Goal: Task Accomplishment & Management: Complete application form

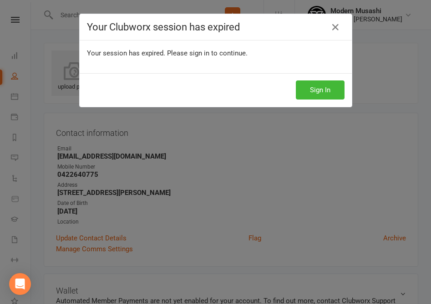
scroll to position [43, 0]
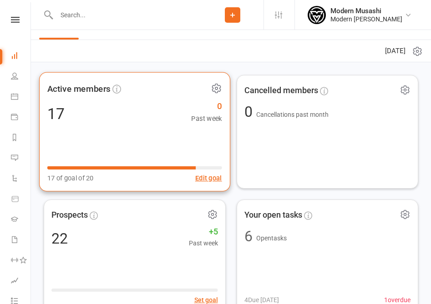
scroll to position [23, 0]
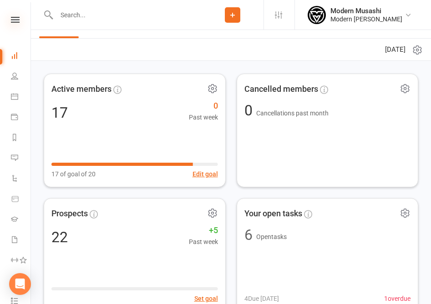
click at [18, 17] on icon at bounding box center [15, 20] width 9 height 6
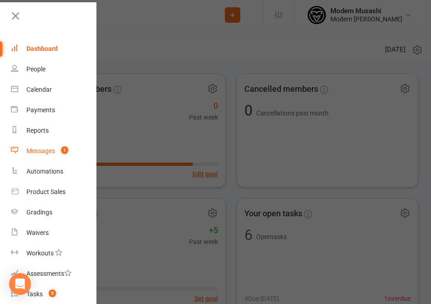
click at [60, 146] on link "Messages 1" at bounding box center [54, 151] width 86 height 20
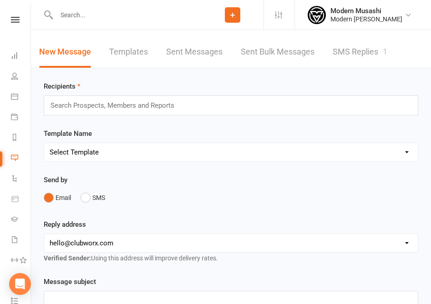
click at [354, 65] on link "SMS Replies 1" at bounding box center [360, 51] width 55 height 31
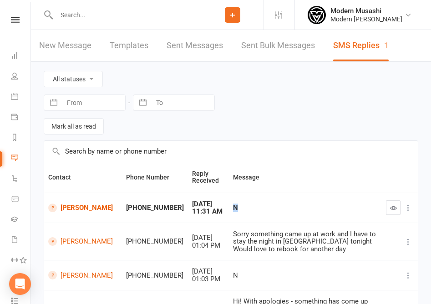
drag, startPoint x: 214, startPoint y: 215, endPoint x: 235, endPoint y: 191, distance: 31.9
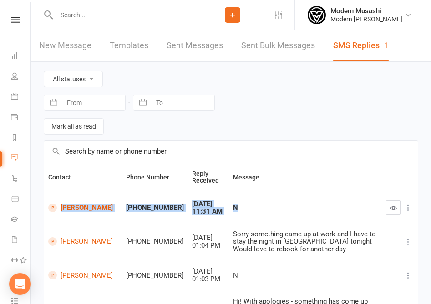
click at [235, 191] on th "Message" at bounding box center [305, 177] width 153 height 30
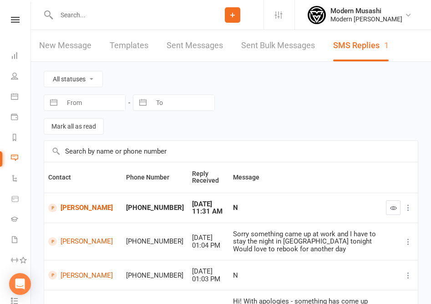
drag, startPoint x: 222, startPoint y: 150, endPoint x: 242, endPoint y: 251, distance: 103.0
click at [242, 251] on div "Sorry something came up at work and I have to stay the night in Sydney tonight …" at bounding box center [305, 242] width 145 height 23
click at [393, 207] on icon "button" at bounding box center [393, 208] width 7 height 7
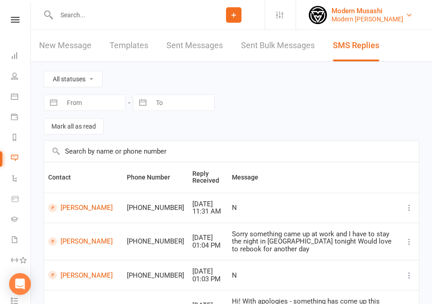
click at [395, 13] on div "Modern Musashi" at bounding box center [368, 11] width 72 height 8
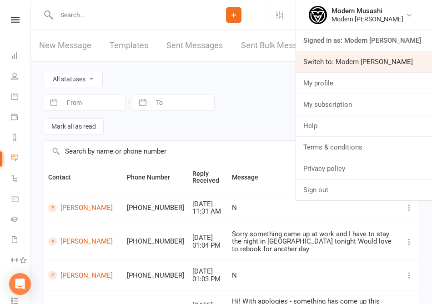
click at [376, 63] on link "Switch to: Modern Musashi Wollongong" at bounding box center [364, 61] width 136 height 21
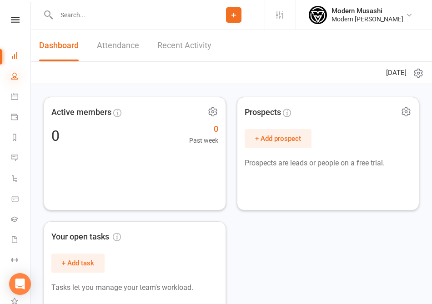
click at [17, 76] on icon at bounding box center [14, 75] width 7 height 7
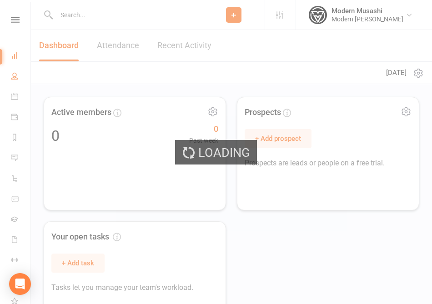
select select "50"
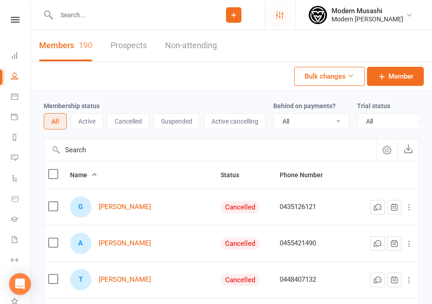
click at [276, 12] on icon at bounding box center [279, 14] width 7 height 7
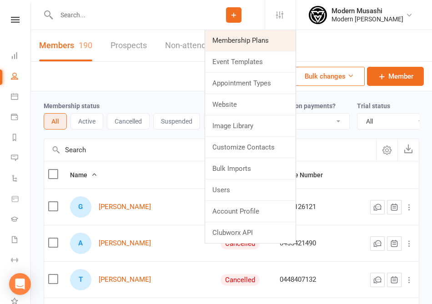
click at [257, 44] on link "Membership Plans" at bounding box center [250, 40] width 91 height 21
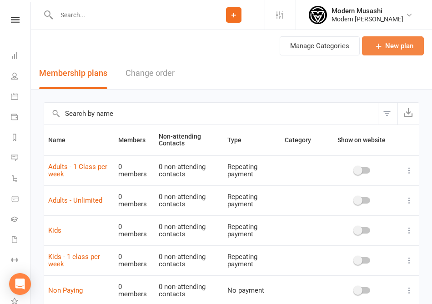
click at [400, 50] on link "New plan" at bounding box center [393, 45] width 62 height 19
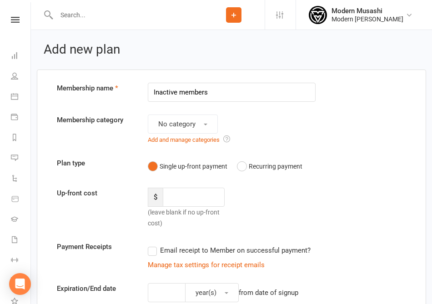
drag, startPoint x: 228, startPoint y: 94, endPoint x: 91, endPoint y: 86, distance: 137.6
click at [91, 86] on div "Membership name Inactive members" at bounding box center [231, 92] width 363 height 19
click at [230, 91] on input "Inactive members" at bounding box center [232, 92] width 168 height 19
type input "Inactive members"
click at [272, 117] on div "No category Add and manage categories" at bounding box center [232, 130] width 182 height 30
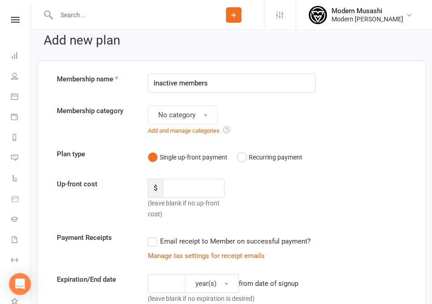
scroll to position [11, 0]
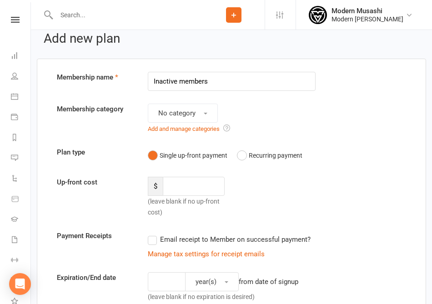
click at [196, 126] on link "Add and manage categories" at bounding box center [184, 129] width 72 height 7
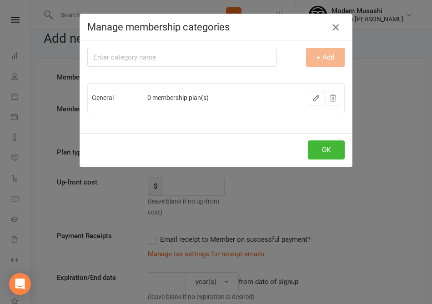
click at [338, 29] on icon "button" at bounding box center [335, 27] width 11 height 11
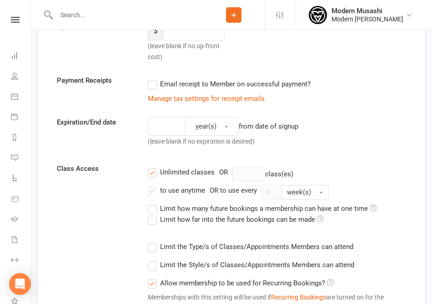
scroll to position [192, 0]
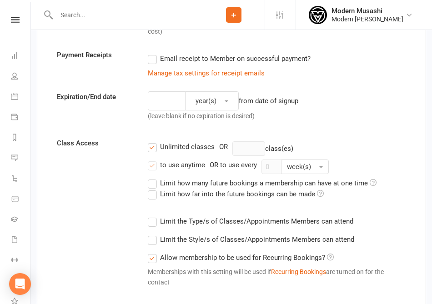
click at [155, 147] on label "Unlimited classes" at bounding box center [181, 146] width 67 height 11
click at [154, 141] on input "Unlimited classes" at bounding box center [151, 141] width 6 height 0
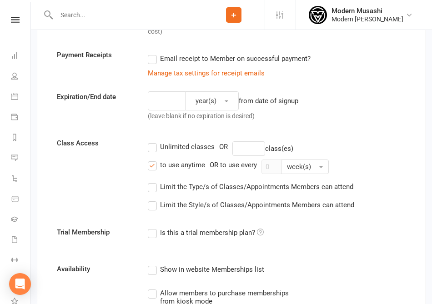
click at [150, 168] on label "to use anytime" at bounding box center [176, 165] width 57 height 11
click at [150, 160] on input "to use anytime" at bounding box center [151, 160] width 6 height 0
click at [251, 144] on input "number" at bounding box center [248, 148] width 33 height 15
type input "0"
click at [313, 136] on form "Membership name Inactive members Membership category No category Add and manage…" at bounding box center [231, 174] width 363 height 566
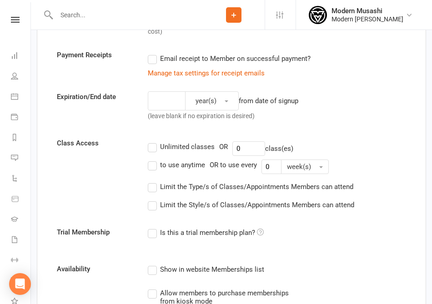
click at [181, 168] on div "to use anytime" at bounding box center [182, 165] width 45 height 10
click at [154, 160] on input "to use anytime" at bounding box center [151, 160] width 6 height 0
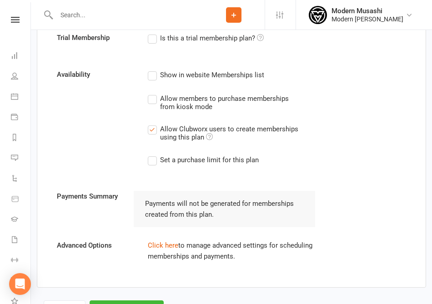
scroll to position [387, 0]
click at [201, 138] on div "Allow Clubworx users to create memberships using this plan" at bounding box center [230, 132] width 141 height 18
click at [154, 123] on input "Allow Clubworx users to create memberships using this plan" at bounding box center [151, 123] width 6 height 0
click at [199, 130] on div "Allow Clubworx users to create memberships using this plan" at bounding box center [230, 132] width 141 height 18
click at [154, 123] on input "Allow Clubworx users to create memberships using this plan" at bounding box center [151, 123] width 6 height 0
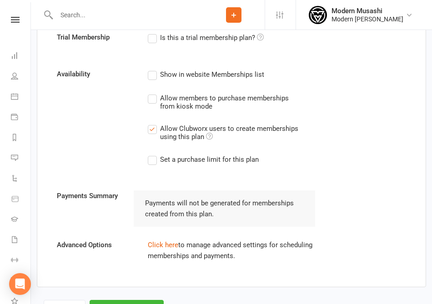
scroll to position [428, 0]
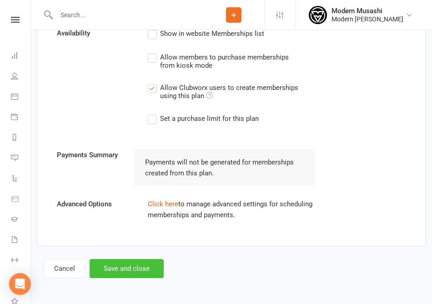
click at [131, 264] on button "Save and close" at bounding box center [127, 268] width 74 height 19
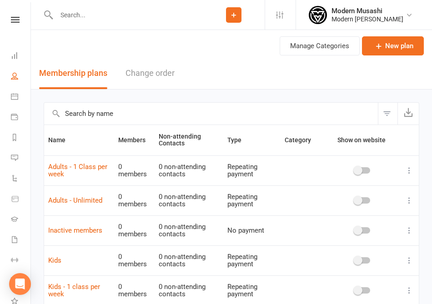
click at [15, 80] on link "People" at bounding box center [21, 77] width 20 height 20
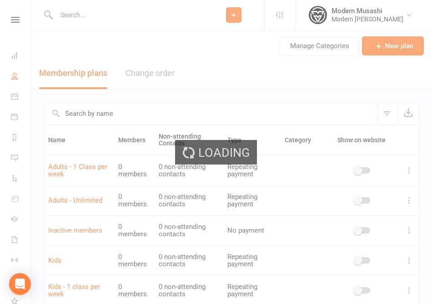
select select "50"
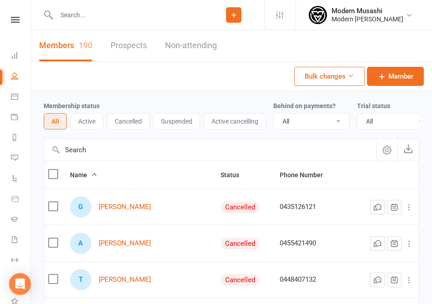
click at [103, 157] on input "text" at bounding box center [210, 150] width 332 height 22
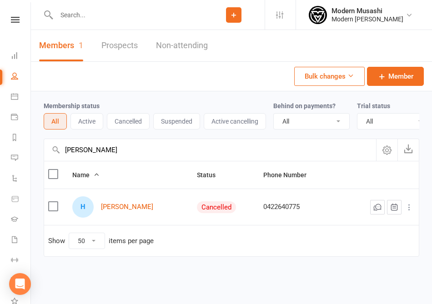
type input "[PERSON_NAME]"
click at [202, 212] on div "Cancelled" at bounding box center [216, 208] width 39 height 12
click at [111, 215] on div "[PERSON_NAME]" at bounding box center [130, 207] width 116 height 21
click at [117, 211] on link "[PERSON_NAME]" at bounding box center [127, 207] width 52 height 8
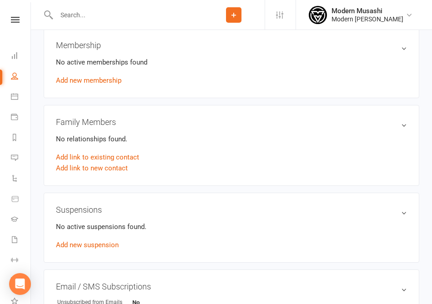
scroll to position [298, 0]
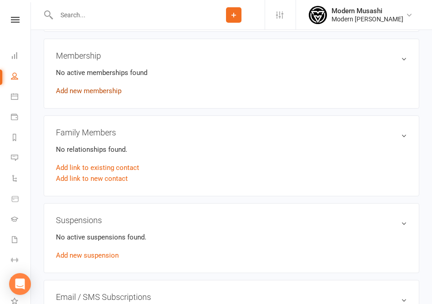
click at [107, 94] on link "Add new membership" at bounding box center [89, 91] width 66 height 8
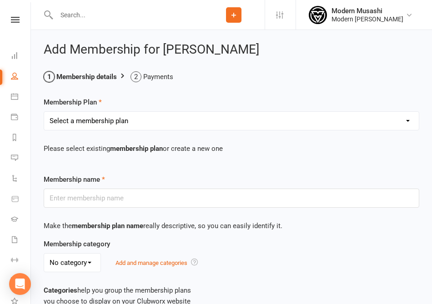
click at [109, 125] on select "Select a membership plan Create new Membership Plan Adults - Unlimited Kids Adu…" at bounding box center [231, 121] width 375 height 18
select select "6"
click at [44, 112] on select "Select a membership plan Create new Membership Plan Adults - Unlimited Kids Adu…" at bounding box center [231, 121] width 375 height 18
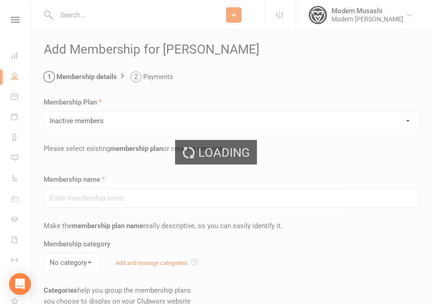
type input "Inactive members"
type input "0"
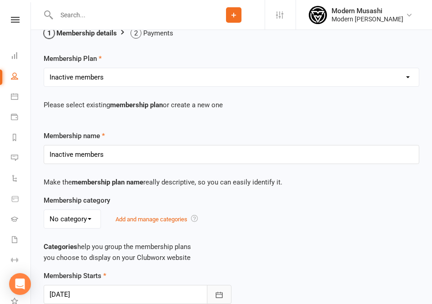
scroll to position [42, 0]
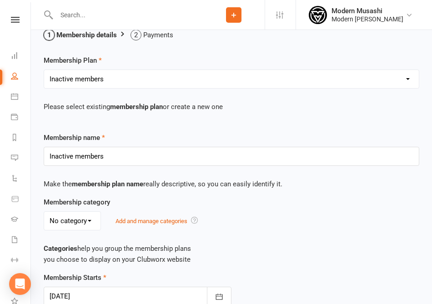
click at [73, 220] on select "No category General" at bounding box center [72, 221] width 56 height 18
click at [44, 212] on select "No category General" at bounding box center [72, 221] width 56 height 18
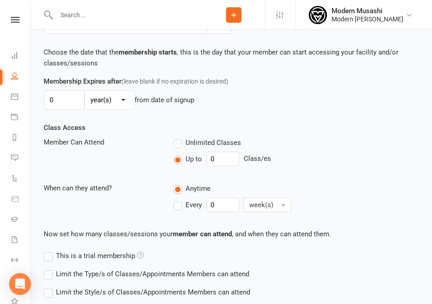
scroll to position [399, 0]
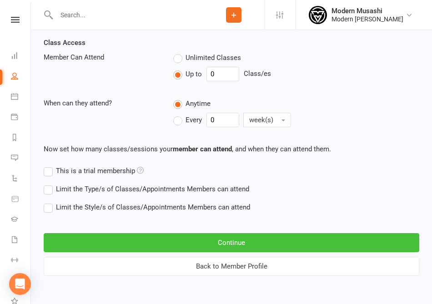
click at [160, 241] on button "Continue" at bounding box center [232, 242] width 376 height 19
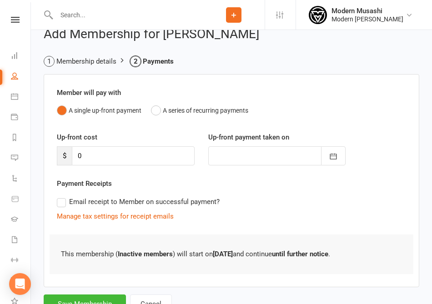
scroll to position [53, 0]
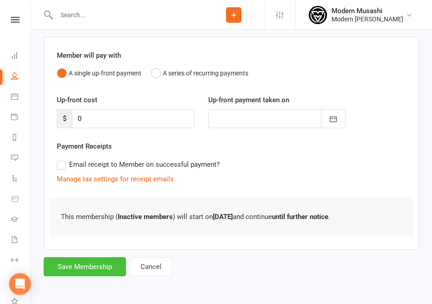
click at [100, 272] on button "Save Membership" at bounding box center [85, 266] width 82 height 19
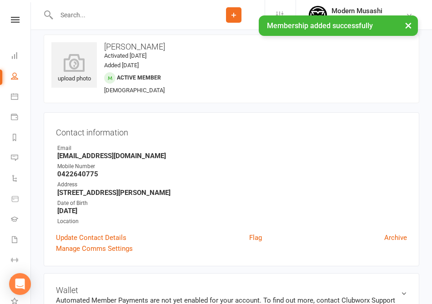
scroll to position [9, 0]
click at [82, 15] on div "× Membership added successfully" at bounding box center [210, 15] width 420 height 0
click at [86, 15] on div "× Membership added successfully" at bounding box center [210, 15] width 420 height 0
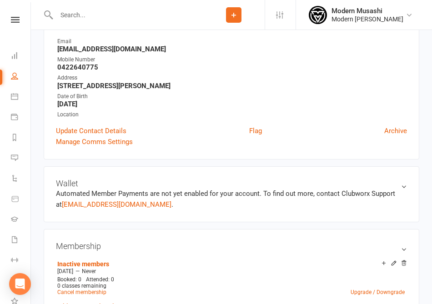
scroll to position [150, 0]
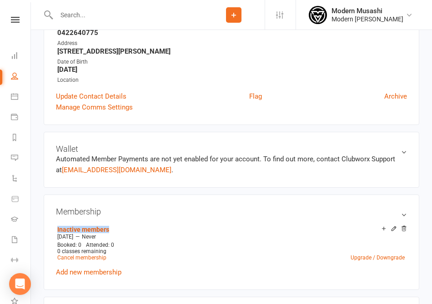
drag, startPoint x: 121, startPoint y: 230, endPoint x: 50, endPoint y: 229, distance: 71.0
click at [50, 229] on div "Membership Inactive members [DATE] — Never Booked: 0 Attended: 0 0 classes rema…" at bounding box center [232, 243] width 376 height 96
copy link "Inactive members"
click at [95, 19] on input "text" at bounding box center [128, 15] width 149 height 13
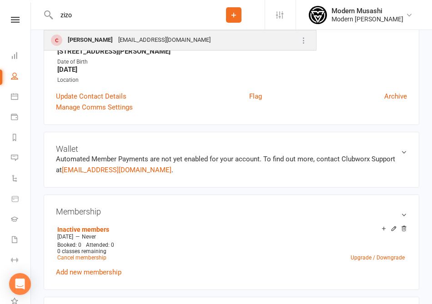
type input "zizo"
click at [116, 43] on div "[EMAIL_ADDRESS][DOMAIN_NAME]" at bounding box center [165, 40] width 98 height 13
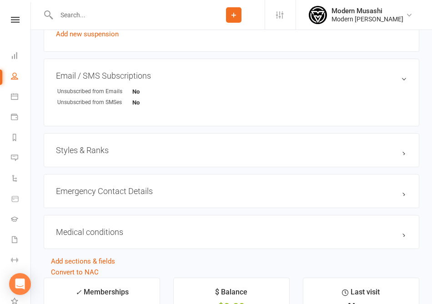
scroll to position [520, 0]
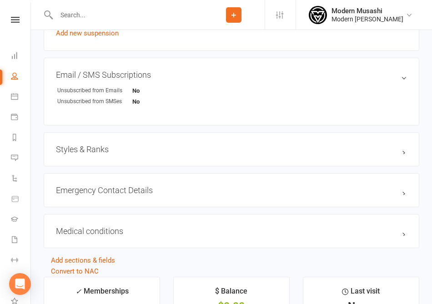
click at [85, 147] on h3 "Styles & Ranks" at bounding box center [231, 150] width 351 height 10
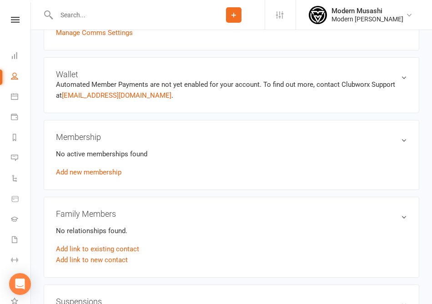
scroll to position [217, 0]
click at [85, 173] on link "Add new membership" at bounding box center [89, 172] width 66 height 8
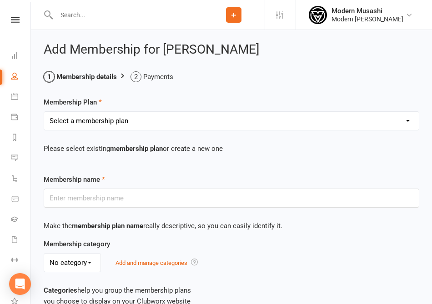
click at [136, 122] on select "Select a membership plan Create new Membership Plan Adults - Unlimited Kids Adu…" at bounding box center [231, 121] width 375 height 18
select select "6"
click at [44, 112] on select "Select a membership plan Create new Membership Plan Adults - Unlimited Kids Adu…" at bounding box center [231, 121] width 375 height 18
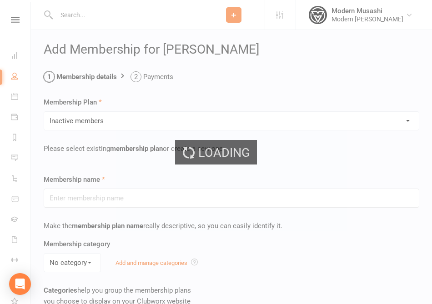
type input "Inactive members"
type input "0"
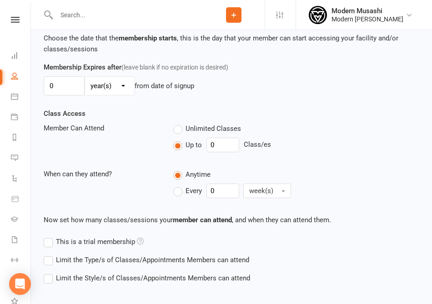
scroll to position [399, 0]
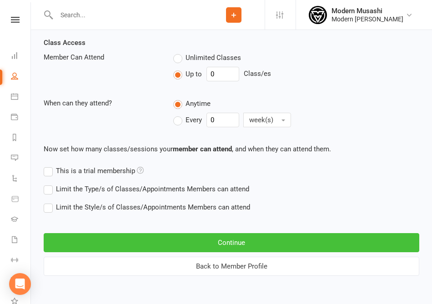
click at [163, 245] on button "Continue" at bounding box center [232, 242] width 376 height 19
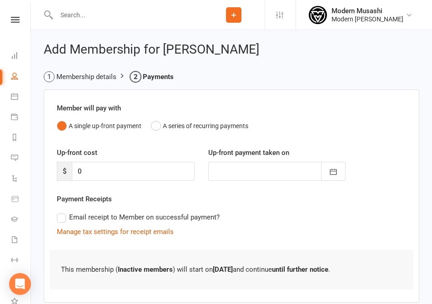
scroll to position [53, 0]
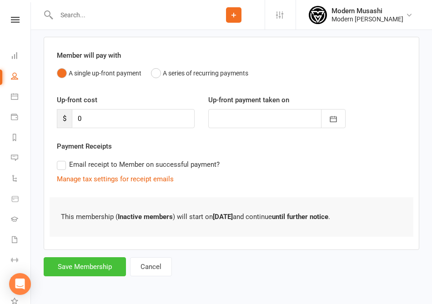
click at [89, 266] on button "Save Membership" at bounding box center [85, 266] width 82 height 19
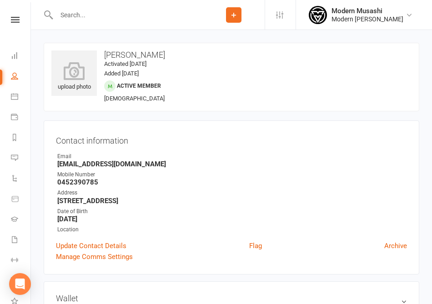
click at [106, 19] on input "text" at bounding box center [128, 15] width 149 height 13
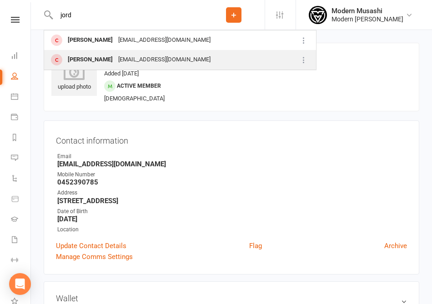
type input "jord"
click at [126, 69] on td "[PERSON_NAME] [PERSON_NAME][EMAIL_ADDRESS][DOMAIN_NAME]" at bounding box center [167, 60] width 246 height 20
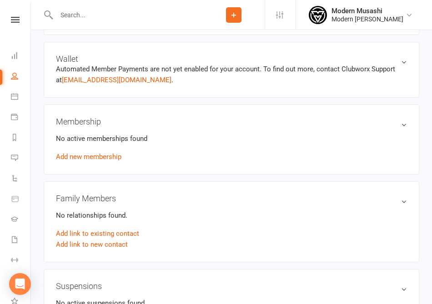
scroll to position [232, 0]
click at [88, 156] on link "Add new membership" at bounding box center [89, 156] width 66 height 8
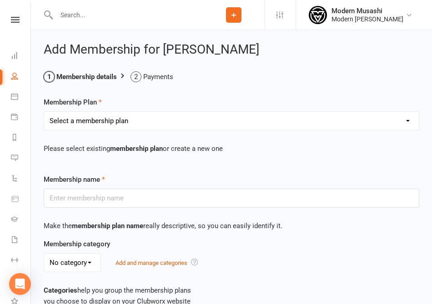
click at [123, 119] on select "Select a membership plan Create new Membership Plan Adults - Unlimited Kids Adu…" at bounding box center [231, 121] width 375 height 18
select select "6"
click at [44, 112] on select "Select a membership plan Create new Membership Plan Adults - Unlimited Kids Adu…" at bounding box center [231, 121] width 375 height 18
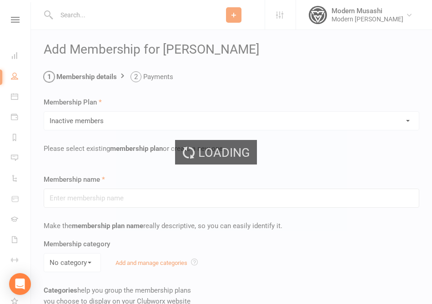
type input "Inactive members"
type input "0"
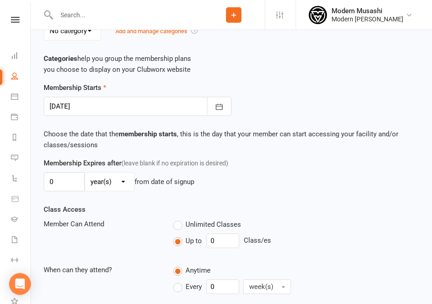
scroll to position [399, 0]
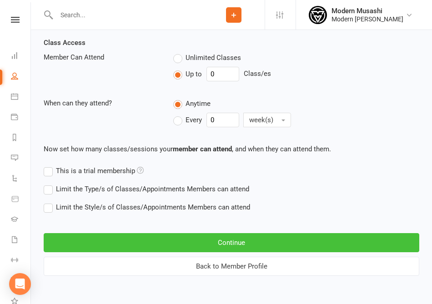
click at [125, 235] on button "Continue" at bounding box center [232, 242] width 376 height 19
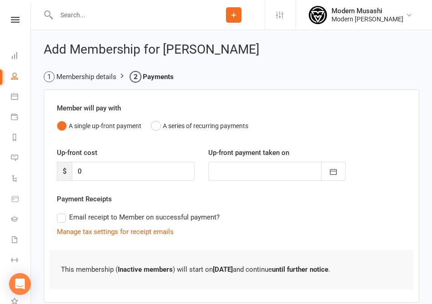
scroll to position [53, 0]
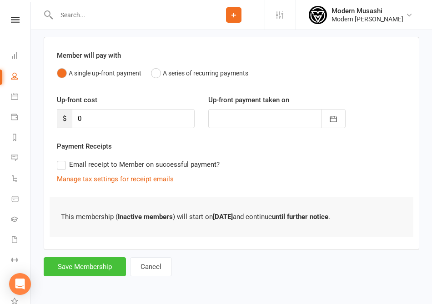
click at [103, 267] on button "Save Membership" at bounding box center [85, 266] width 82 height 19
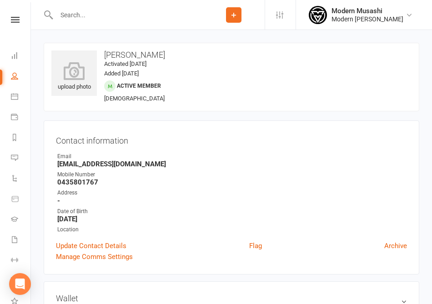
click at [78, 15] on input "text" at bounding box center [128, 15] width 149 height 13
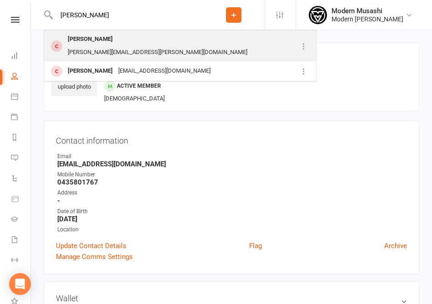
type input "[PERSON_NAME]"
click at [91, 40] on div "[PERSON_NAME]" at bounding box center [90, 39] width 50 height 13
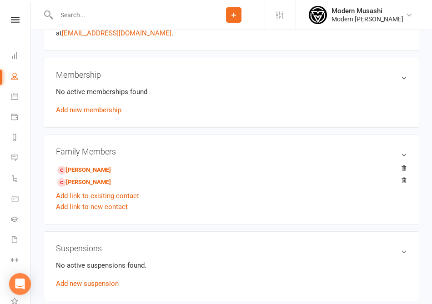
scroll to position [278, 0]
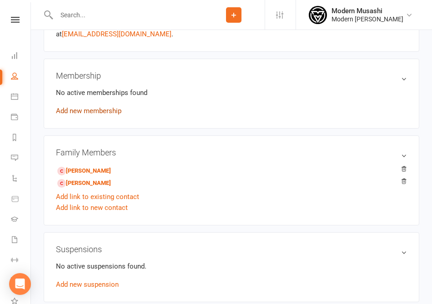
click at [96, 109] on link "Add new membership" at bounding box center [89, 111] width 66 height 8
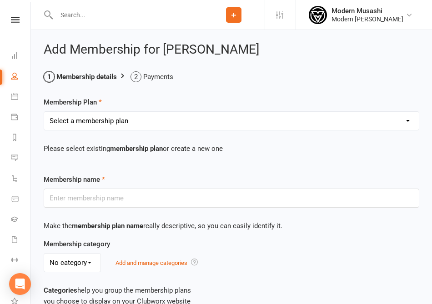
click at [156, 123] on select "Select a membership plan Create new Membership Plan Adults - Unlimited Kids Adu…" at bounding box center [231, 121] width 375 height 18
select select "6"
click at [44, 112] on select "Select a membership plan Create new Membership Plan Adults - Unlimited Kids Adu…" at bounding box center [231, 121] width 375 height 18
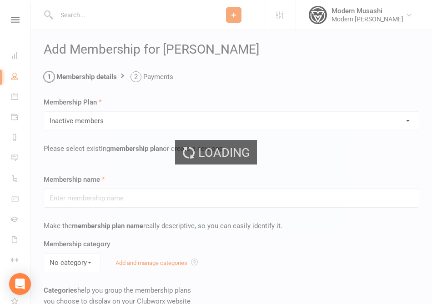
type input "Inactive members"
type input "0"
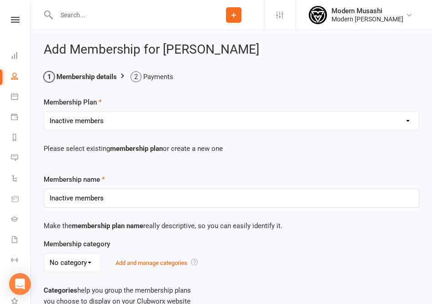
scroll to position [399, 0]
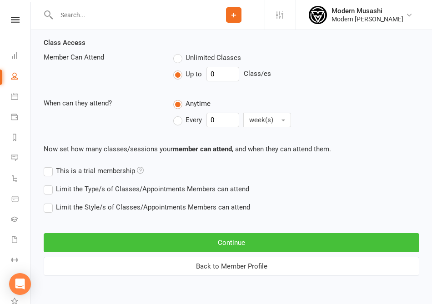
click at [154, 243] on button "Continue" at bounding box center [232, 242] width 376 height 19
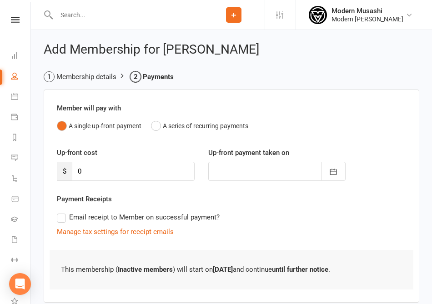
scroll to position [53, 0]
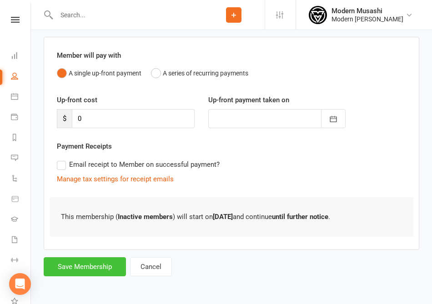
click at [99, 260] on button "Save Membership" at bounding box center [85, 266] width 82 height 19
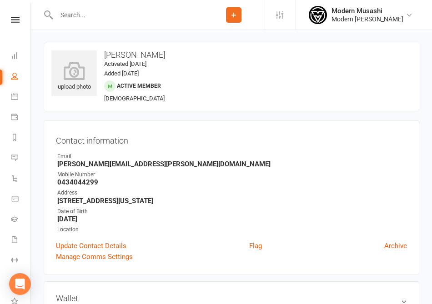
click at [78, 15] on input "text" at bounding box center [128, 15] width 149 height 13
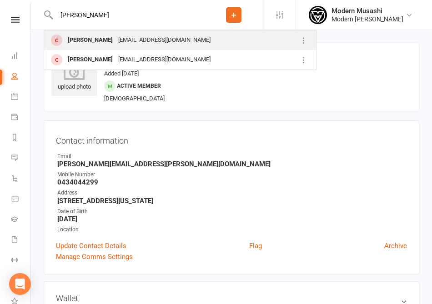
type input "[PERSON_NAME]"
click at [84, 34] on div "[PERSON_NAME]" at bounding box center [90, 40] width 50 height 13
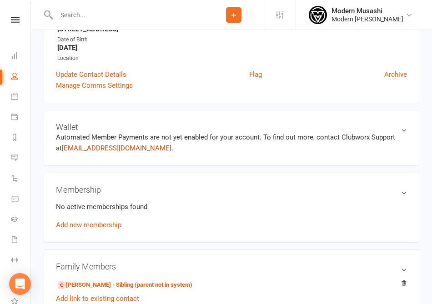
scroll to position [176, 0]
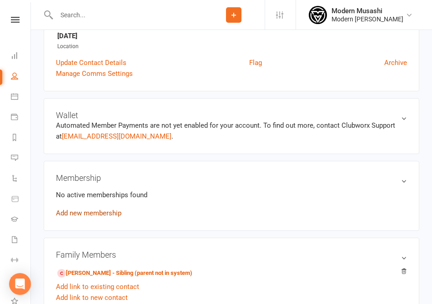
click at [84, 213] on link "Add new membership" at bounding box center [89, 213] width 66 height 8
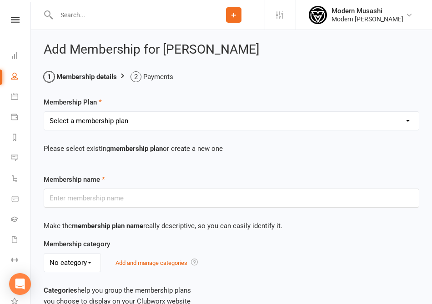
click at [99, 123] on select "Select a membership plan Create new Membership Plan Adults - Unlimited Kids Adu…" at bounding box center [231, 121] width 375 height 18
select select "6"
click at [44, 112] on select "Select a membership plan Create new Membership Plan Adults - Unlimited Kids Adu…" at bounding box center [231, 121] width 375 height 18
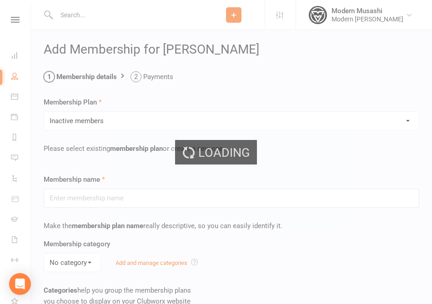
type input "Inactive members"
type input "0"
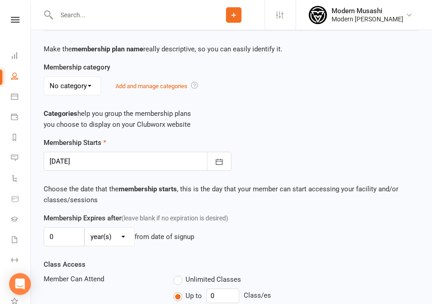
scroll to position [399, 0]
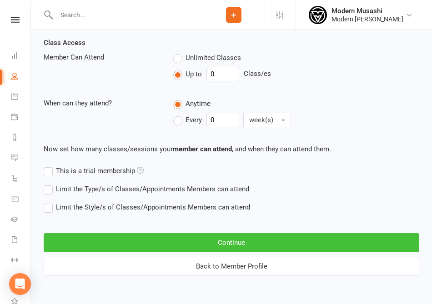
click at [171, 233] on button "Continue" at bounding box center [232, 242] width 376 height 19
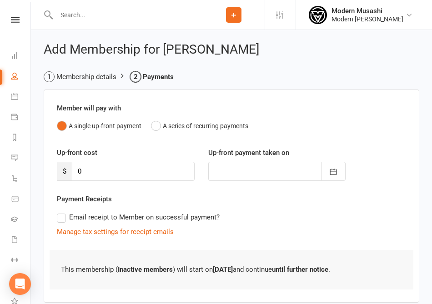
scroll to position [53, 0]
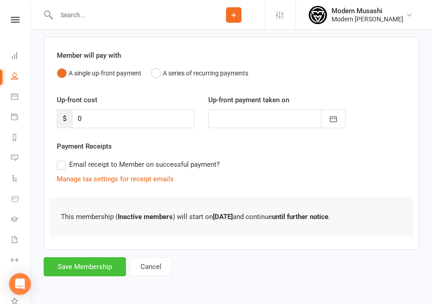
click at [96, 263] on button "Save Membership" at bounding box center [85, 266] width 82 height 19
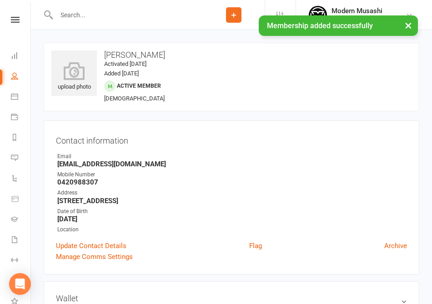
click at [116, 15] on div "× Membership added successfully" at bounding box center [210, 15] width 420 height 0
click at [85, 15] on div "× Membership added successfully" at bounding box center [210, 15] width 420 height 0
click at [59, 15] on div "× Membership added successfully" at bounding box center [210, 15] width 420 height 0
click at [81, 11] on input "text" at bounding box center [128, 15] width 149 height 13
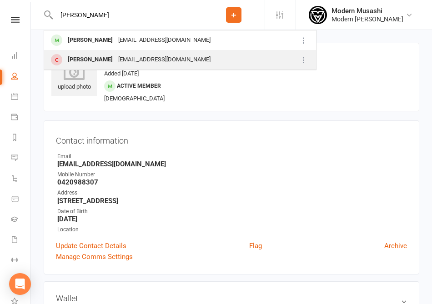
type input "[PERSON_NAME]"
click at [86, 56] on div "[PERSON_NAME]" at bounding box center [90, 59] width 50 height 13
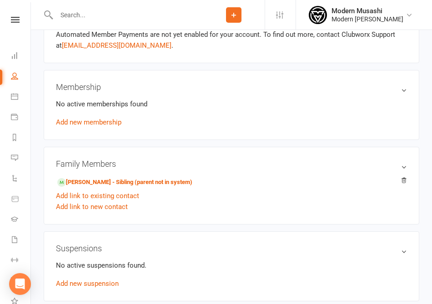
scroll to position [266, 0]
click at [109, 125] on link "Add new membership" at bounding box center [89, 123] width 66 height 8
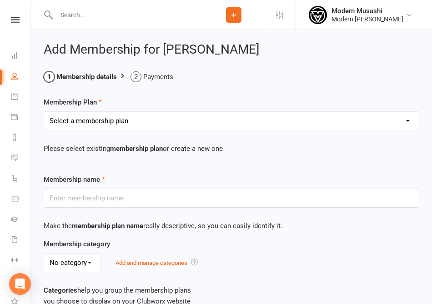
click at [99, 120] on select "Select a membership plan Create new Membership Plan Adults - Unlimited Kids Adu…" at bounding box center [231, 121] width 375 height 18
select select "6"
click at [44, 112] on select "Select a membership plan Create new Membership Plan Adults - Unlimited Kids Adu…" at bounding box center [231, 121] width 375 height 18
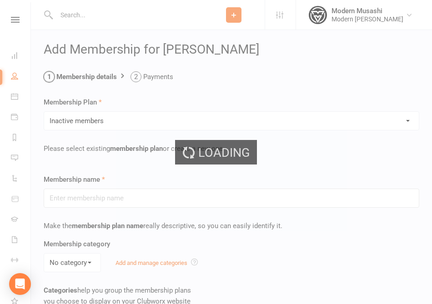
type input "Inactive members"
type input "0"
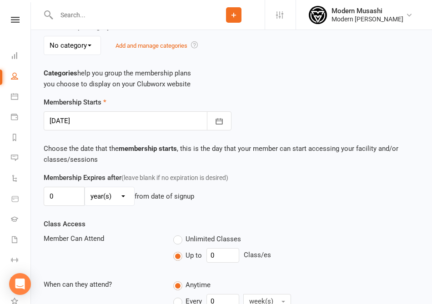
scroll to position [399, 0]
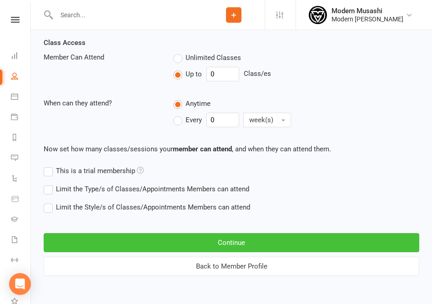
click at [152, 237] on button "Continue" at bounding box center [232, 242] width 376 height 19
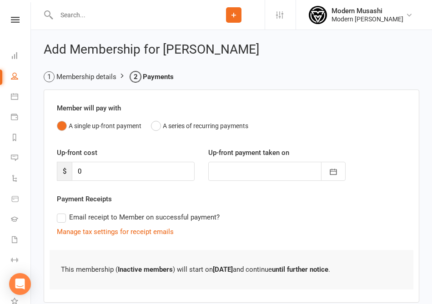
scroll to position [53, 0]
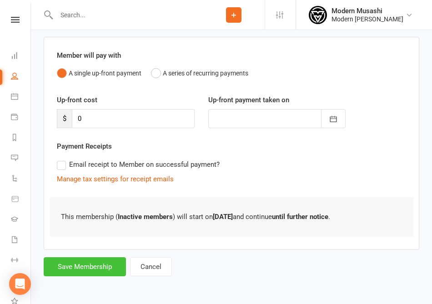
click at [96, 264] on button "Save Membership" at bounding box center [85, 266] width 82 height 19
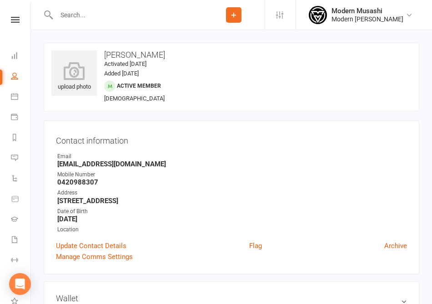
click at [126, 20] on input "text" at bounding box center [128, 15] width 149 height 13
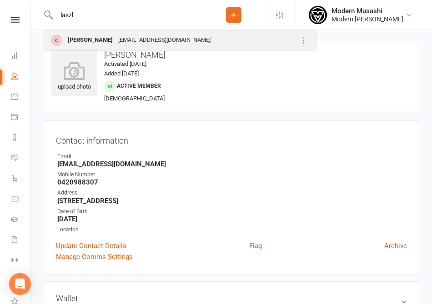
type input "laszl"
click at [85, 35] on div "[PERSON_NAME]" at bounding box center [90, 40] width 50 height 13
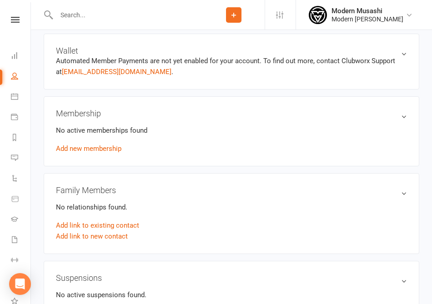
scroll to position [240, 0]
click at [101, 153] on link "Add new membership" at bounding box center [89, 149] width 66 height 8
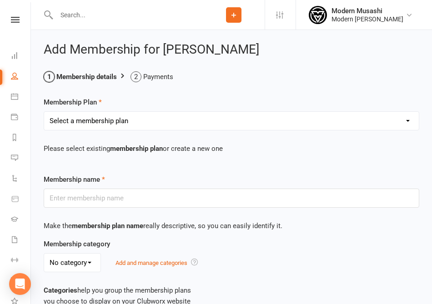
click at [87, 126] on select "Select a membership plan Create new Membership Plan Adults - Unlimited Kids Adu…" at bounding box center [231, 121] width 375 height 18
select select "6"
click at [44, 112] on select "Select a membership plan Create new Membership Plan Adults - Unlimited Kids Adu…" at bounding box center [231, 121] width 375 height 18
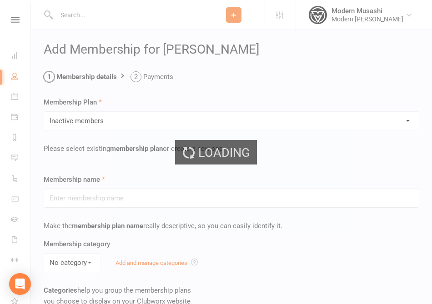
type input "Inactive members"
type input "0"
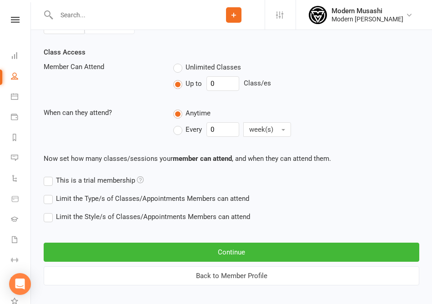
scroll to position [399, 0]
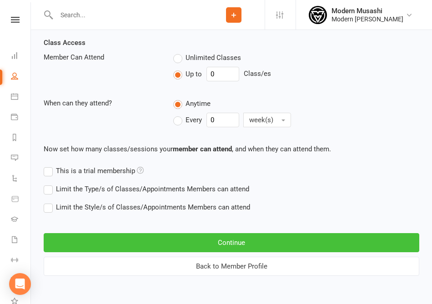
click at [146, 240] on button "Continue" at bounding box center [232, 242] width 376 height 19
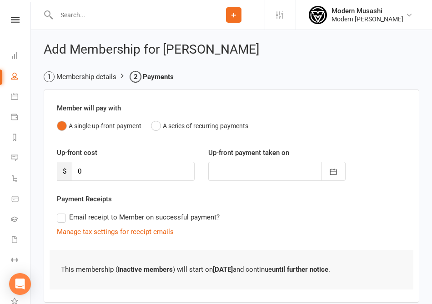
scroll to position [53, 0]
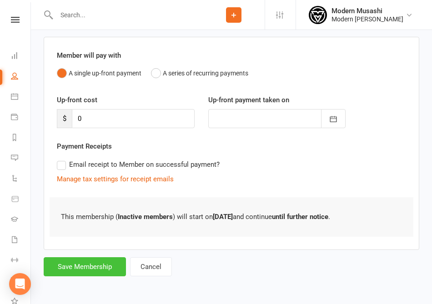
click at [86, 268] on button "Save Membership" at bounding box center [85, 266] width 82 height 19
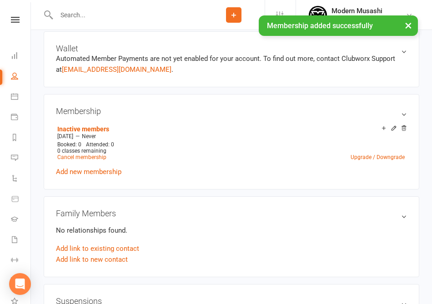
scroll to position [272, 0]
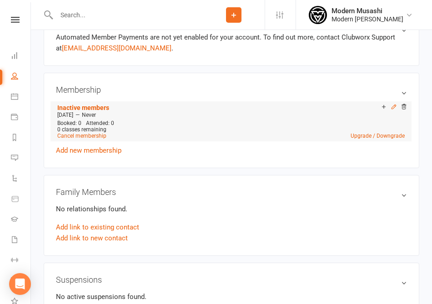
click at [395, 108] on icon at bounding box center [394, 107] width 6 height 6
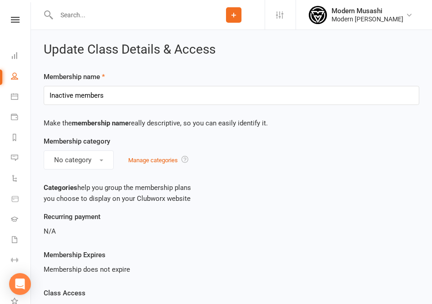
click at [92, 20] on input "text" at bounding box center [128, 15] width 149 height 13
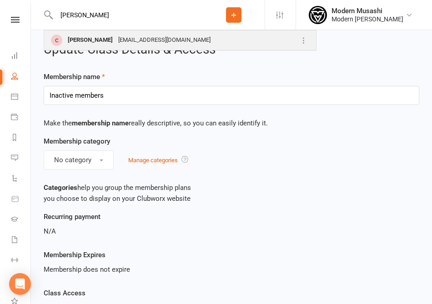
type input "[PERSON_NAME]"
click at [89, 40] on div "[PERSON_NAME]" at bounding box center [90, 40] width 50 height 13
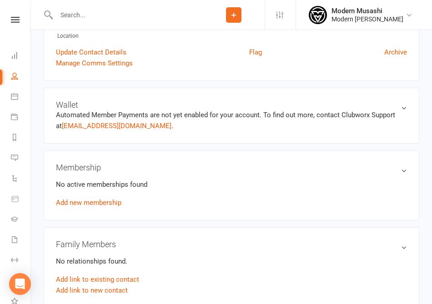
scroll to position [191, 0]
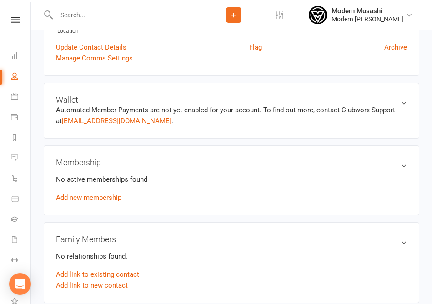
click at [107, 193] on div "No active memberships found Add new membership" at bounding box center [231, 188] width 351 height 29
click at [101, 198] on link "Add new membership" at bounding box center [89, 198] width 66 height 8
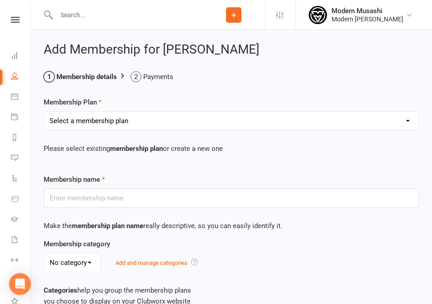
click at [134, 130] on div "Select a membership plan Create new Membership Plan Adults - Unlimited Kids Adu…" at bounding box center [232, 120] width 376 height 19
click at [116, 117] on select "Select a membership plan Create new Membership Plan Adults - Unlimited Kids Adu…" at bounding box center [231, 121] width 375 height 18
select select "6"
click at [44, 112] on select "Select a membership plan Create new Membership Plan Adults - Unlimited Kids Adu…" at bounding box center [231, 121] width 375 height 18
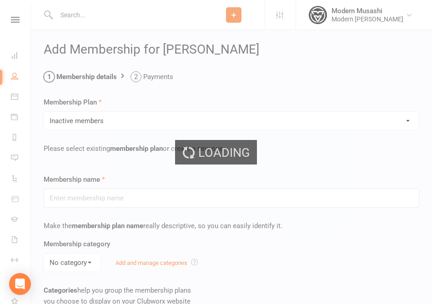
type input "Inactive members"
type input "0"
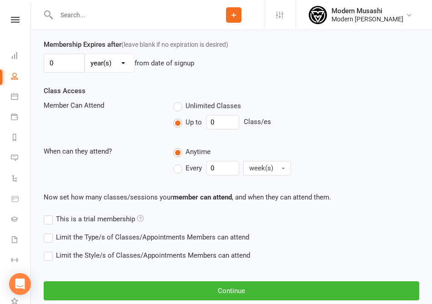
scroll to position [399, 0]
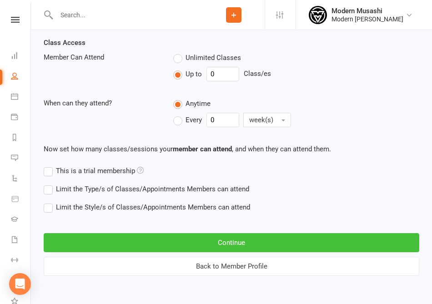
click at [182, 245] on button "Continue" at bounding box center [232, 242] width 376 height 19
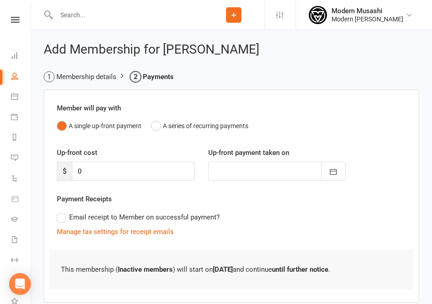
scroll to position [53, 0]
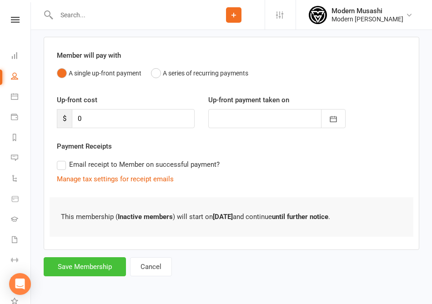
click at [104, 263] on button "Save Membership" at bounding box center [85, 266] width 82 height 19
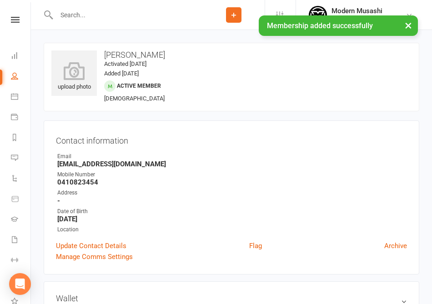
click at [107, 15] on div "× Membership added successfully" at bounding box center [210, 15] width 420 height 0
click at [93, 15] on div "× Membership added successfully" at bounding box center [210, 15] width 420 height 0
click at [75, 13] on input "text" at bounding box center [128, 15] width 149 height 13
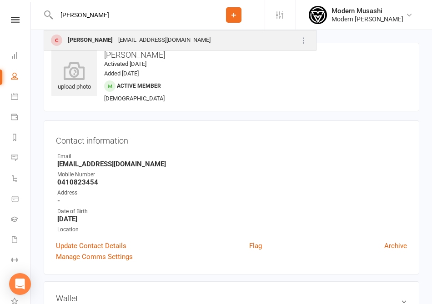
type input "[PERSON_NAME]"
click at [93, 42] on div "[PERSON_NAME]" at bounding box center [90, 40] width 50 height 13
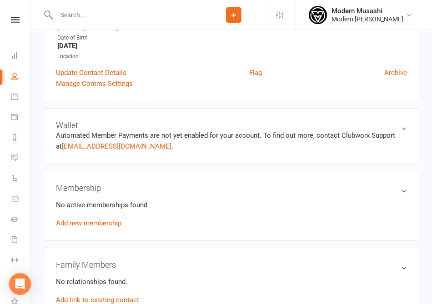
scroll to position [275, 0]
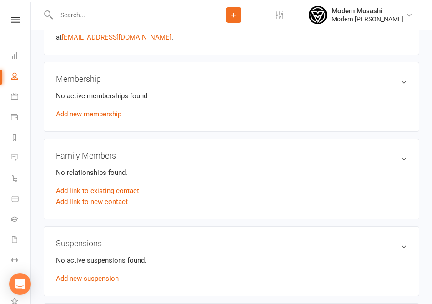
click at [96, 120] on div "Membership No active memberships found Add new membership" at bounding box center [232, 97] width 376 height 70
click at [95, 114] on link "Add new membership" at bounding box center [89, 114] width 66 height 8
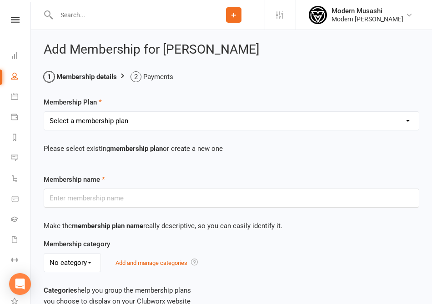
click at [82, 126] on select "Select a membership plan Create new Membership Plan Adults - Unlimited Kids Adu…" at bounding box center [231, 121] width 375 height 18
select select "6"
click at [44, 112] on select "Select a membership plan Create new Membership Plan Adults - Unlimited Kids Adu…" at bounding box center [231, 121] width 375 height 18
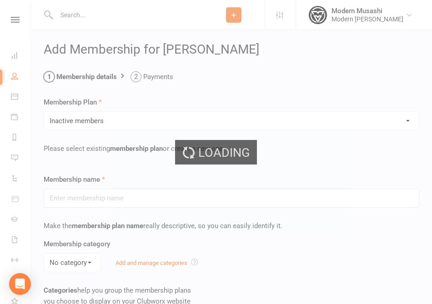
type input "Inactive members"
type input "0"
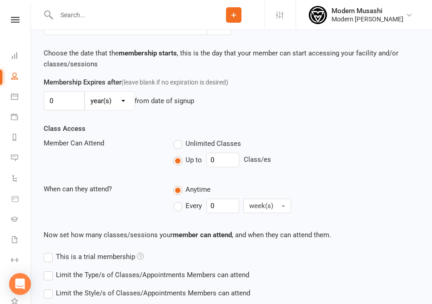
scroll to position [399, 0]
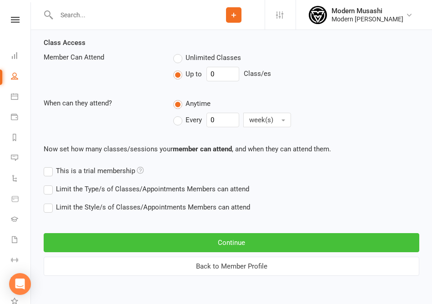
click at [134, 247] on button "Continue" at bounding box center [232, 242] width 376 height 19
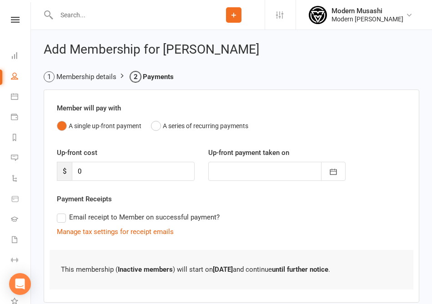
scroll to position [53, 0]
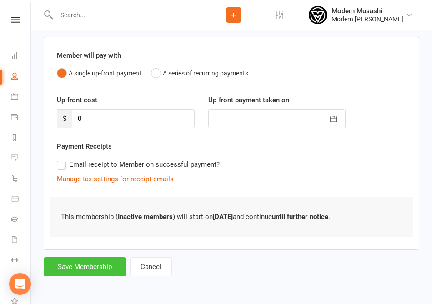
click at [98, 263] on button "Save Membership" at bounding box center [85, 266] width 82 height 19
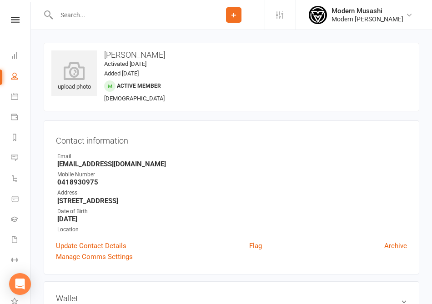
click at [104, 11] on input "text" at bounding box center [128, 15] width 149 height 13
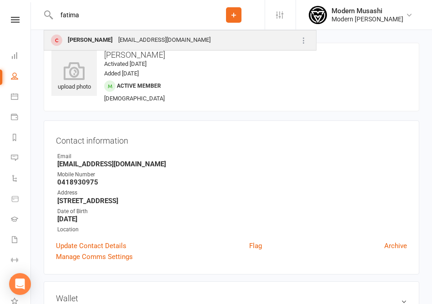
type input "fatima"
click at [102, 46] on div "[PERSON_NAME]" at bounding box center [90, 40] width 50 height 13
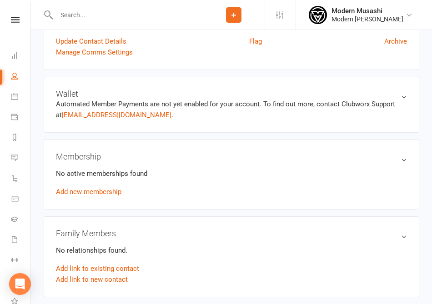
scroll to position [201, 0]
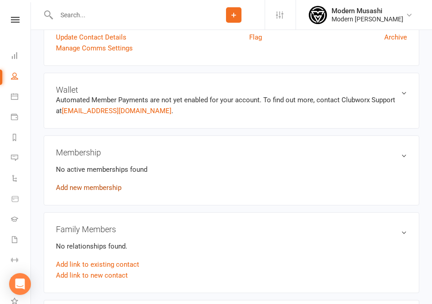
click at [97, 186] on link "Add new membership" at bounding box center [89, 188] width 66 height 8
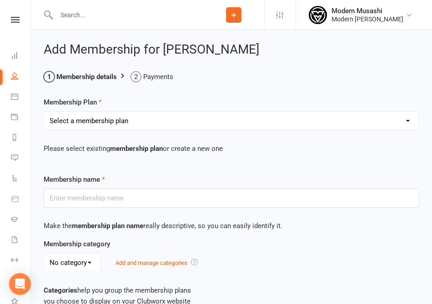
click at [91, 125] on select "Select a membership plan Create new Membership Plan Adults - Unlimited Kids Adu…" at bounding box center [231, 121] width 375 height 18
select select "6"
click at [44, 112] on select "Select a membership plan Create new Membership Plan Adults - Unlimited Kids Adu…" at bounding box center [231, 121] width 375 height 18
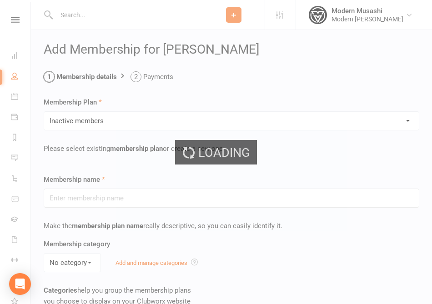
type input "Inactive members"
type input "0"
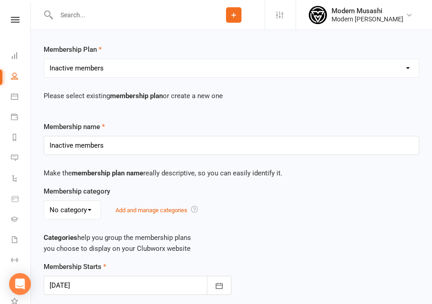
scroll to position [399, 0]
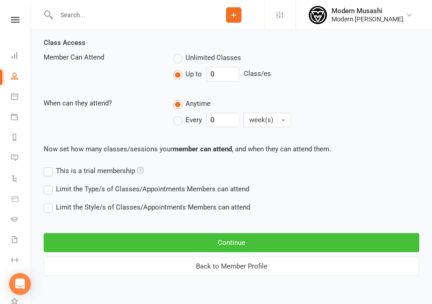
click at [129, 235] on button "Continue" at bounding box center [232, 242] width 376 height 19
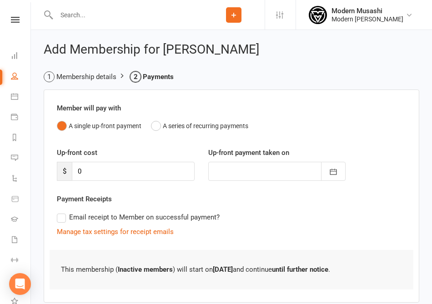
scroll to position [53, 0]
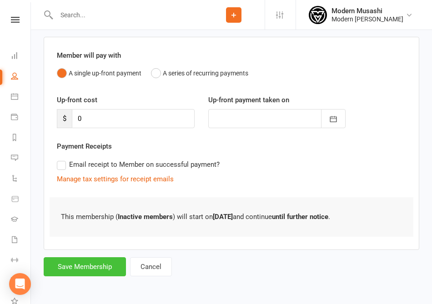
click at [94, 260] on button "Save Membership" at bounding box center [85, 266] width 82 height 19
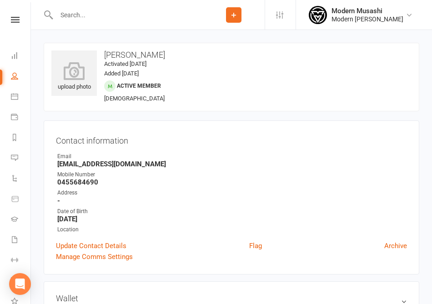
click at [72, 16] on input "text" at bounding box center [128, 15] width 149 height 13
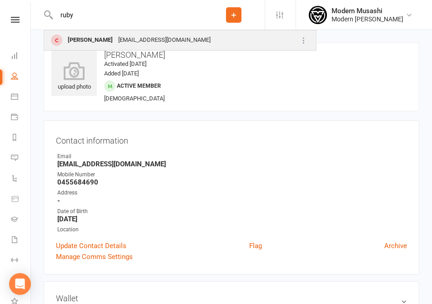
type input "ruby"
click at [90, 36] on div "[PERSON_NAME]" at bounding box center [90, 40] width 50 height 13
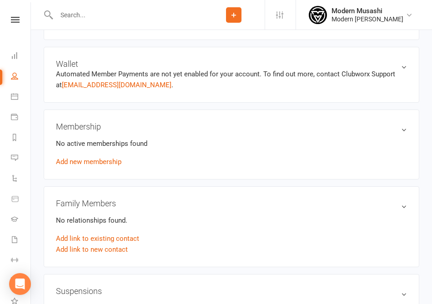
scroll to position [242, 0]
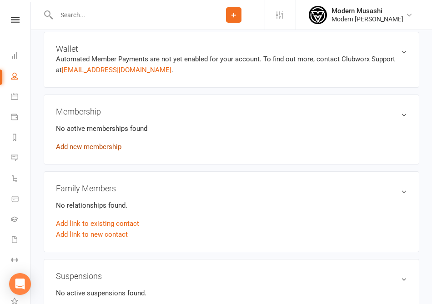
click at [99, 151] on link "Add new membership" at bounding box center [89, 147] width 66 height 8
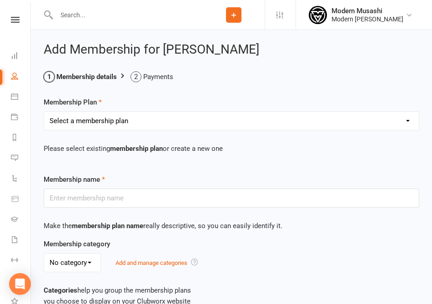
click at [150, 126] on select "Select a membership plan Create new Membership Plan Adults - Unlimited Kids Adu…" at bounding box center [231, 121] width 375 height 18
select select "6"
click at [44, 112] on select "Select a membership plan Create new Membership Plan Adults - Unlimited Kids Adu…" at bounding box center [231, 121] width 375 height 18
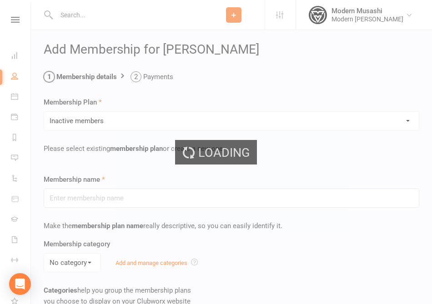
type input "Inactive members"
type input "0"
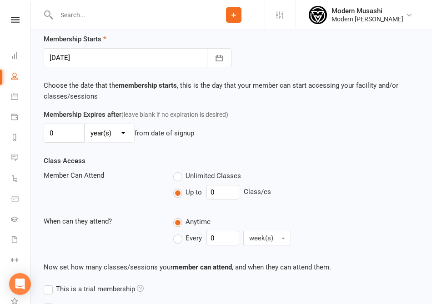
scroll to position [364, 0]
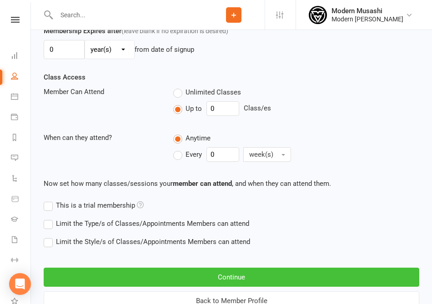
click at [176, 273] on button "Continue" at bounding box center [232, 277] width 376 height 19
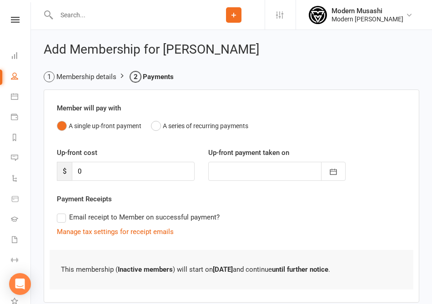
scroll to position [53, 0]
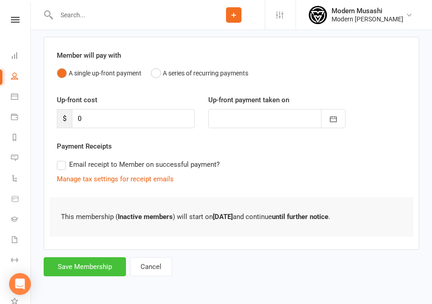
click at [92, 267] on button "Save Membership" at bounding box center [85, 266] width 82 height 19
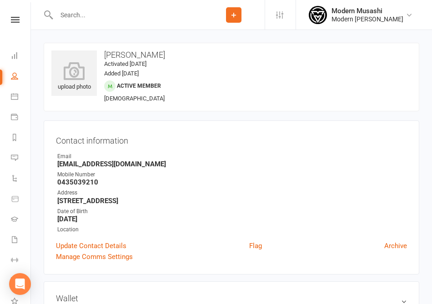
click at [104, 20] on input "text" at bounding box center [128, 15] width 149 height 13
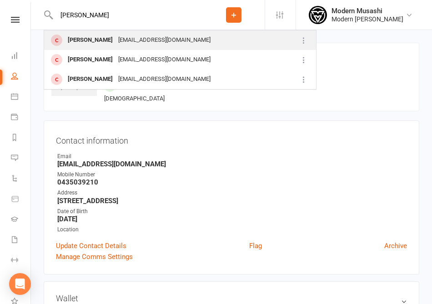
type input "[PERSON_NAME]"
click at [116, 42] on div "[EMAIL_ADDRESS][DOMAIN_NAME]" at bounding box center [165, 40] width 98 height 13
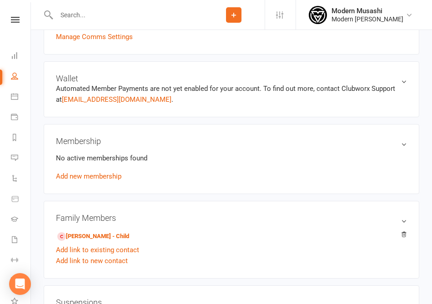
scroll to position [224, 0]
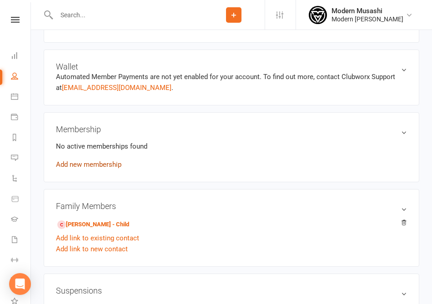
click at [84, 165] on link "Add new membership" at bounding box center [89, 165] width 66 height 8
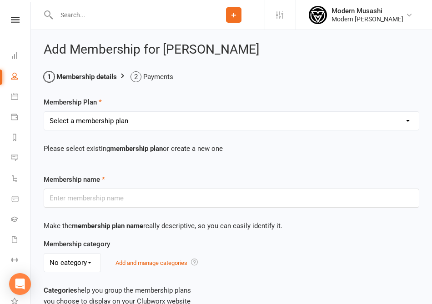
click at [136, 122] on select "Select a membership plan Create new Membership Plan Adults - Unlimited Kids Adu…" at bounding box center [231, 121] width 375 height 18
select select "6"
click at [44, 112] on select "Select a membership plan Create new Membership Plan Adults - Unlimited Kids Adu…" at bounding box center [231, 121] width 375 height 18
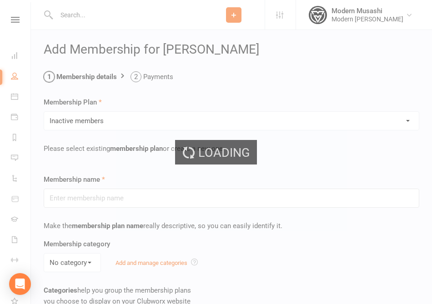
type input "Inactive members"
type input "0"
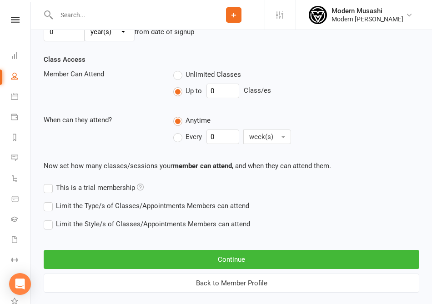
scroll to position [399, 0]
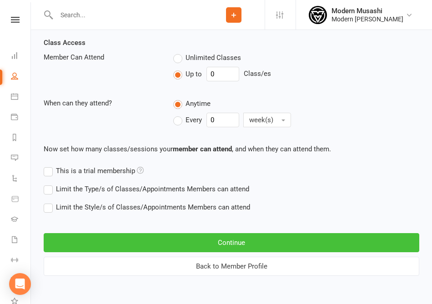
click at [167, 247] on button "Continue" at bounding box center [232, 242] width 376 height 19
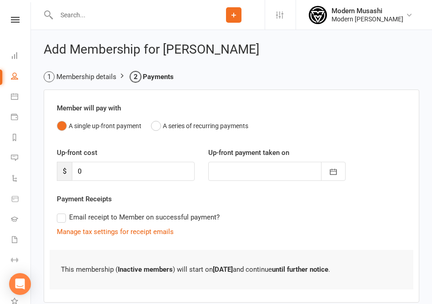
scroll to position [53, 0]
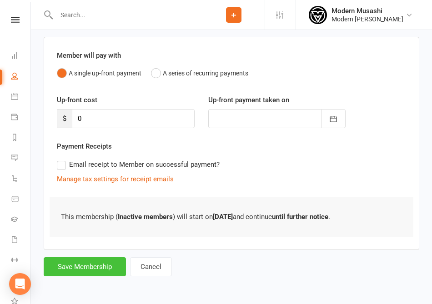
click at [98, 264] on button "Save Membership" at bounding box center [85, 266] width 82 height 19
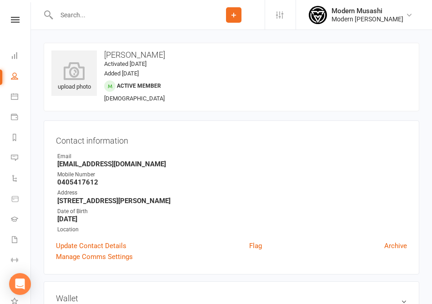
click at [92, 22] on div at bounding box center [123, 15] width 159 height 30
click at [81, 15] on input "text" at bounding box center [128, 15] width 149 height 13
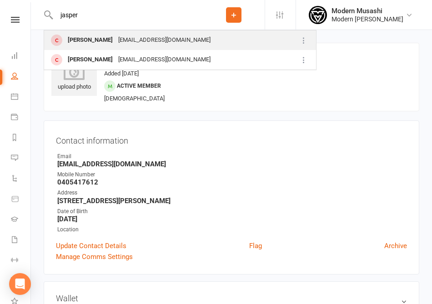
type input "jasper"
click at [89, 40] on div "[PERSON_NAME]" at bounding box center [90, 40] width 50 height 13
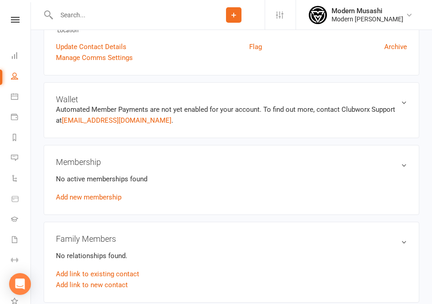
scroll to position [207, 0]
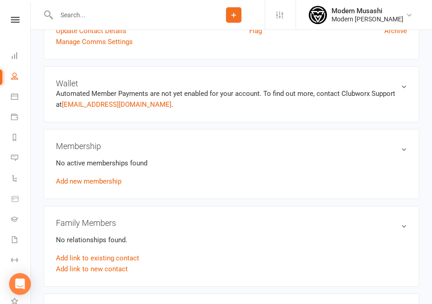
click at [88, 175] on div "No active memberships found Add new membership" at bounding box center [231, 172] width 351 height 29
click at [80, 186] on div "No active memberships found Add new membership" at bounding box center [231, 172] width 351 height 29
click at [78, 184] on link "Add new membership" at bounding box center [89, 181] width 66 height 8
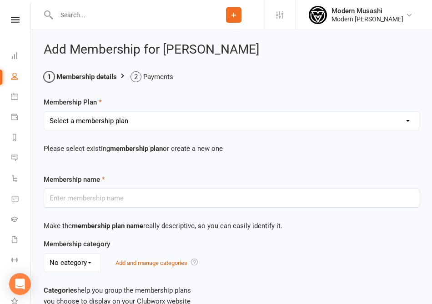
click at [103, 125] on select "Select a membership plan Create new Membership Plan Adults - Unlimited Kids Adu…" at bounding box center [231, 121] width 375 height 18
select select "6"
click at [44, 112] on select "Select a membership plan Create new Membership Plan Adults - Unlimited Kids Adu…" at bounding box center [231, 121] width 375 height 18
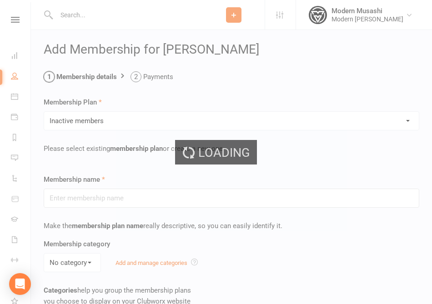
type input "Inactive members"
type input "0"
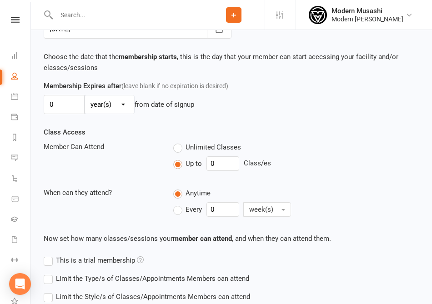
scroll to position [399, 0]
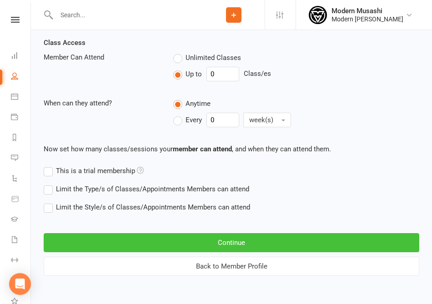
click at [123, 237] on button "Continue" at bounding box center [232, 242] width 376 height 19
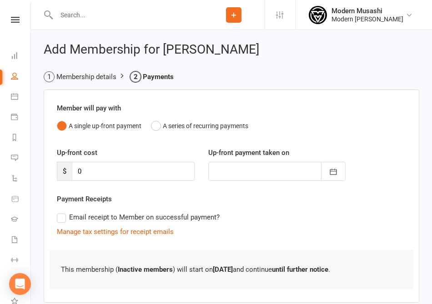
scroll to position [53, 0]
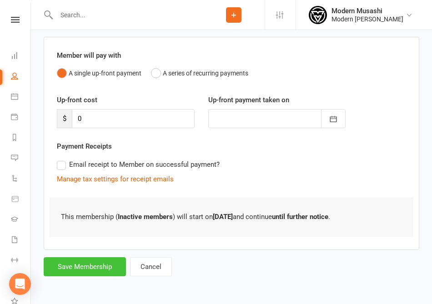
click at [98, 259] on button "Save Membership" at bounding box center [85, 266] width 82 height 19
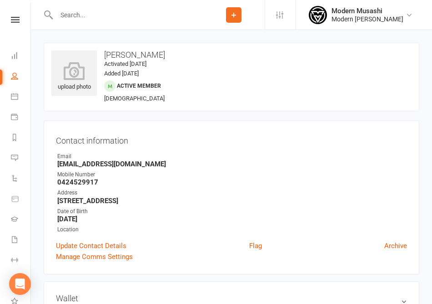
click at [93, 24] on div at bounding box center [123, 15] width 159 height 30
click at [85, 10] on input "text" at bounding box center [128, 15] width 149 height 13
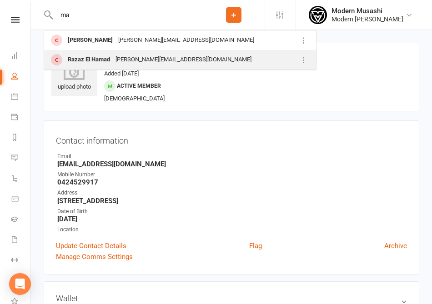
type input "m"
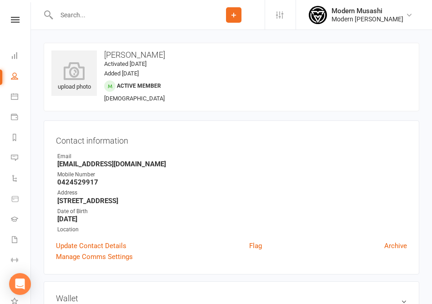
click at [106, 5] on div at bounding box center [123, 15] width 159 height 30
click at [101, 15] on input "text" at bounding box center [128, 15] width 149 height 13
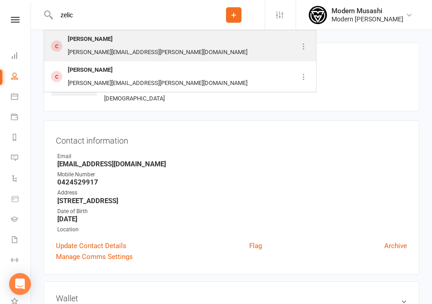
type input "zelic"
click at [88, 42] on div "[PERSON_NAME]" at bounding box center [90, 39] width 50 height 13
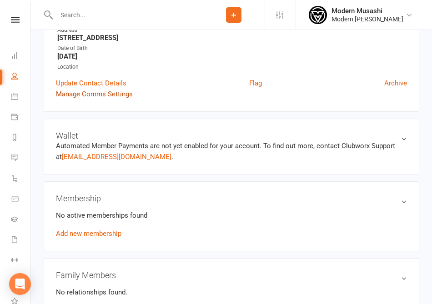
scroll to position [157, 0]
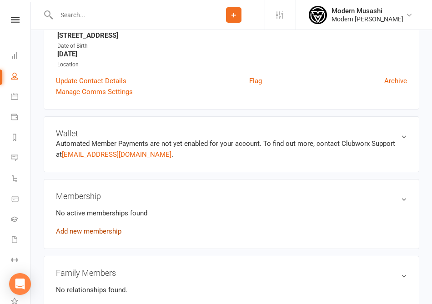
click at [93, 233] on link "Add new membership" at bounding box center [89, 231] width 66 height 8
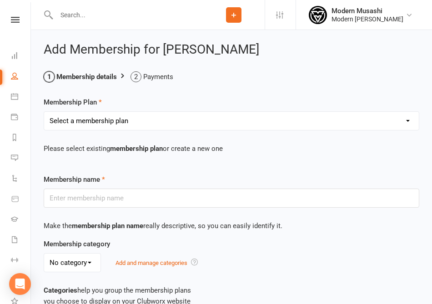
click at [101, 124] on select "Select a membership plan Create new Membership Plan Adults - Unlimited Kids Adu…" at bounding box center [231, 121] width 375 height 18
select select "6"
click at [44, 112] on select "Select a membership plan Create new Membership Plan Adults - Unlimited Kids Adu…" at bounding box center [231, 121] width 375 height 18
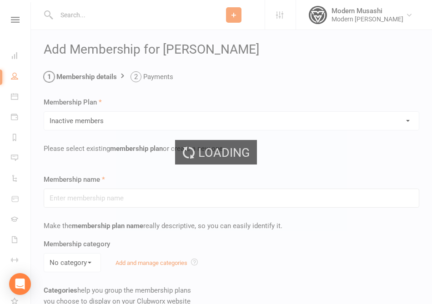
type input "Inactive members"
type input "0"
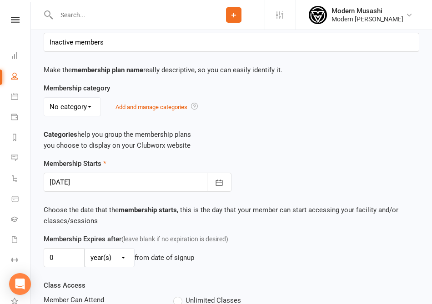
scroll to position [399, 0]
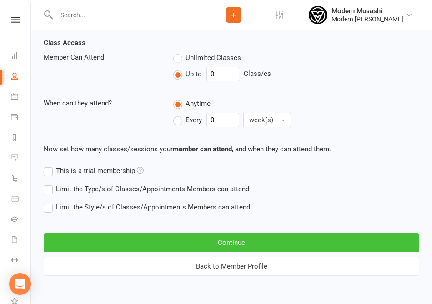
click at [144, 239] on button "Continue" at bounding box center [232, 242] width 376 height 19
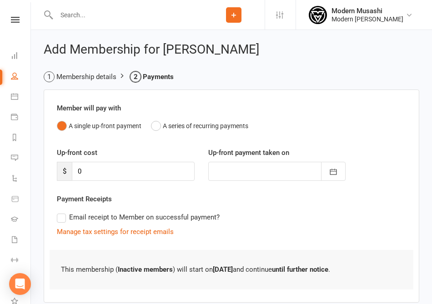
scroll to position [53, 0]
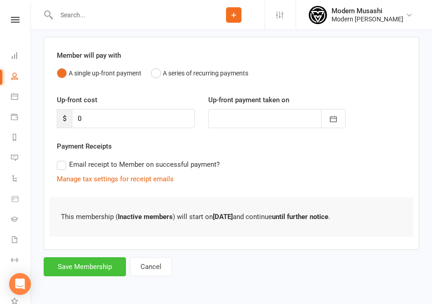
click at [101, 271] on button "Save Membership" at bounding box center [85, 266] width 82 height 19
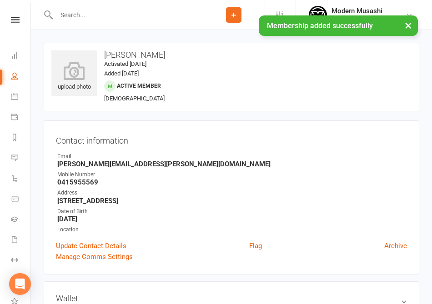
click at [85, 15] on div "× Membership added successfully" at bounding box center [210, 15] width 420 height 0
click at [71, 13] on input "text" at bounding box center [128, 15] width 149 height 13
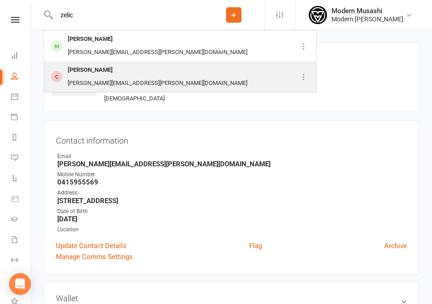
type input "zelic"
click at [89, 64] on div "[PERSON_NAME]" at bounding box center [90, 70] width 50 height 13
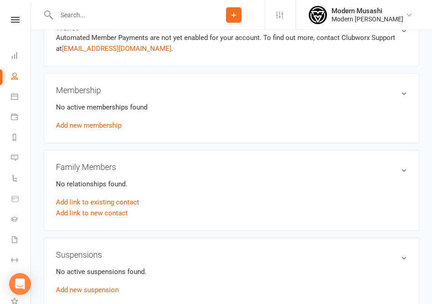
scroll to position [272, 0]
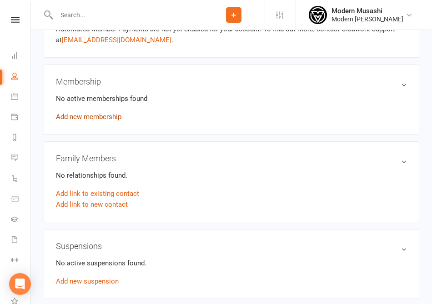
click at [99, 116] on link "Add new membership" at bounding box center [89, 117] width 66 height 8
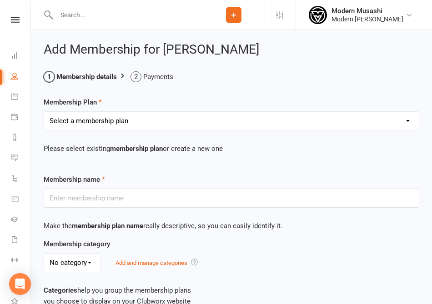
click at [125, 130] on div "Select a membership plan Create new Membership Plan Adults - Unlimited Kids Adu…" at bounding box center [232, 120] width 376 height 19
click at [105, 123] on select "Select a membership plan Create new Membership Plan Adults - Unlimited Kids Adu…" at bounding box center [231, 121] width 375 height 18
select select "6"
click at [44, 112] on select "Select a membership plan Create new Membership Plan Adults - Unlimited Kids Adu…" at bounding box center [231, 121] width 375 height 18
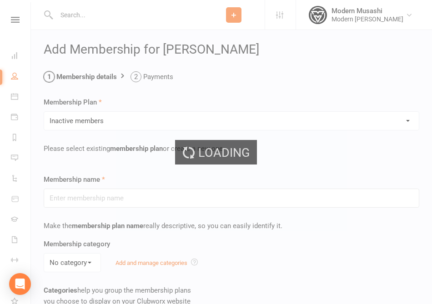
type input "Inactive members"
type input "0"
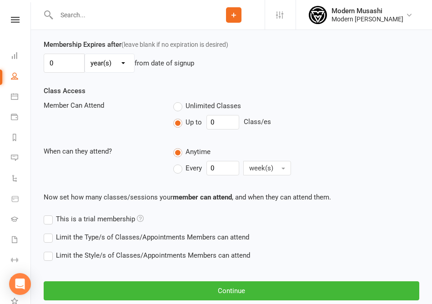
scroll to position [399, 0]
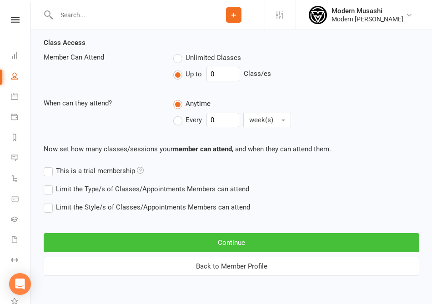
click at [127, 242] on button "Continue" at bounding box center [232, 242] width 376 height 19
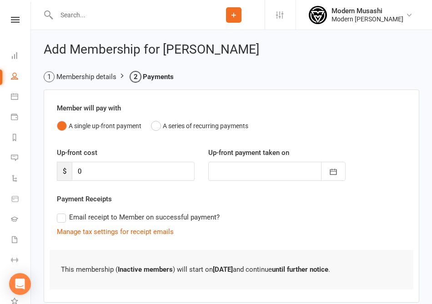
scroll to position [53, 0]
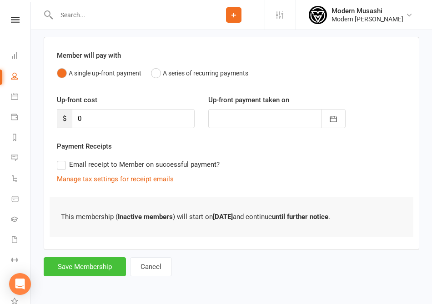
click at [98, 268] on button "Save Membership" at bounding box center [85, 266] width 82 height 19
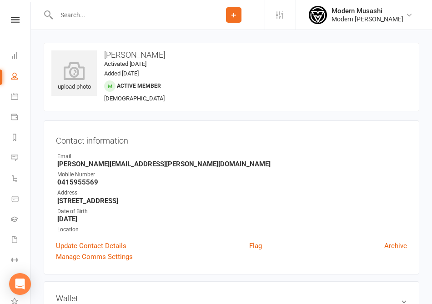
click at [84, 14] on input "text" at bounding box center [128, 15] width 149 height 13
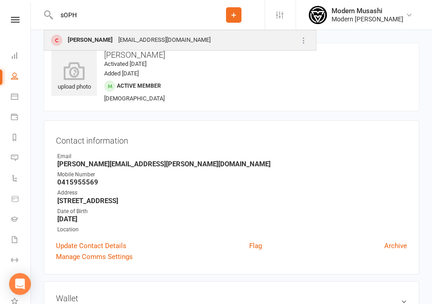
type input "sOPH"
click at [101, 34] on div "[PERSON_NAME]" at bounding box center [90, 40] width 50 height 13
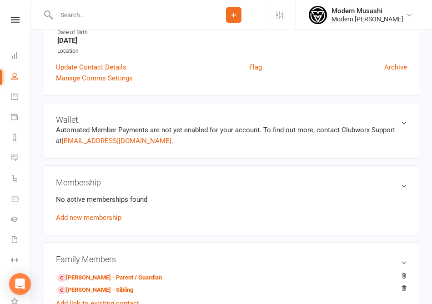
scroll to position [175, 0]
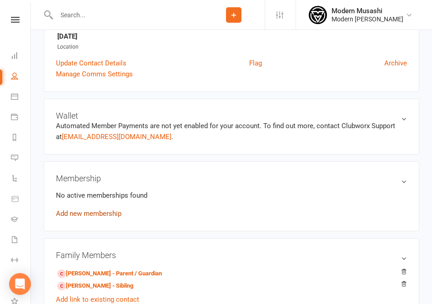
click at [105, 212] on link "Add new membership" at bounding box center [89, 214] width 66 height 8
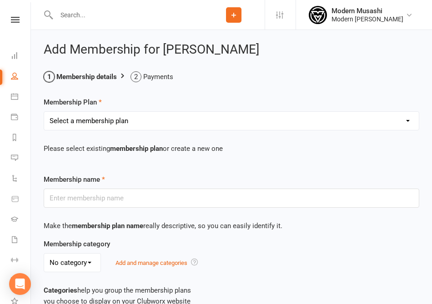
click at [122, 114] on select "Select a membership plan Create new Membership Plan Adults - Unlimited Kids Adu…" at bounding box center [231, 121] width 375 height 18
select select "6"
click at [44, 112] on select "Select a membership plan Create new Membership Plan Adults - Unlimited Kids Adu…" at bounding box center [231, 121] width 375 height 18
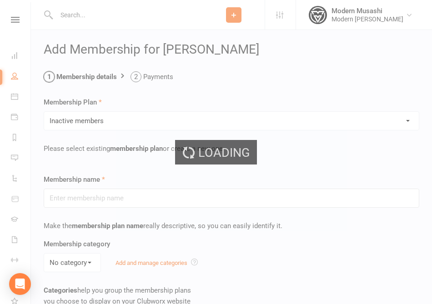
type input "Inactive members"
type input "0"
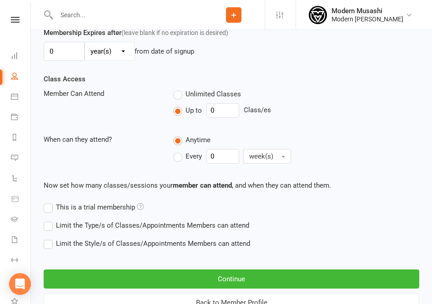
scroll to position [399, 0]
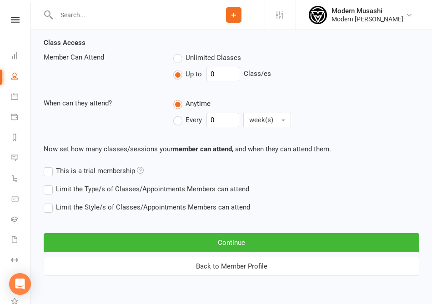
click at [113, 231] on footer "Continue Back to Member Profile" at bounding box center [232, 254] width 376 height 47
click at [119, 234] on button "Continue" at bounding box center [232, 242] width 376 height 19
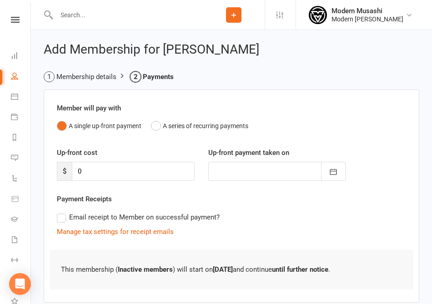
scroll to position [53, 0]
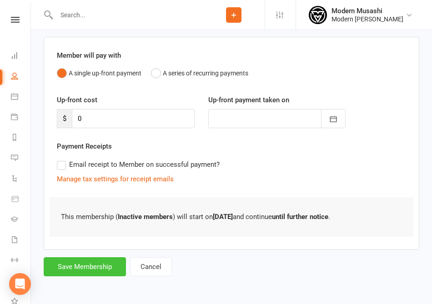
click at [98, 267] on button "Save Membership" at bounding box center [85, 266] width 82 height 19
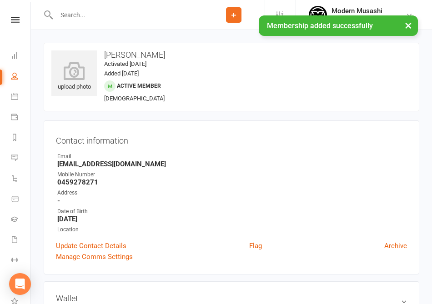
click at [116, 15] on div "× Membership added successfully" at bounding box center [210, 15] width 420 height 0
click at [90, 14] on input "text" at bounding box center [128, 15] width 149 height 13
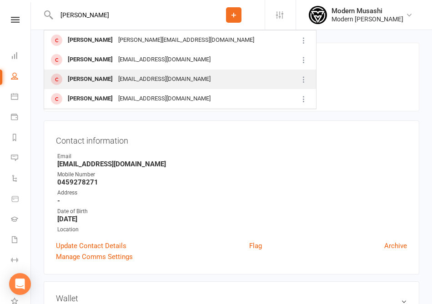
type input "[PERSON_NAME]"
click at [110, 78] on div "[PERSON_NAME]" at bounding box center [90, 79] width 50 height 13
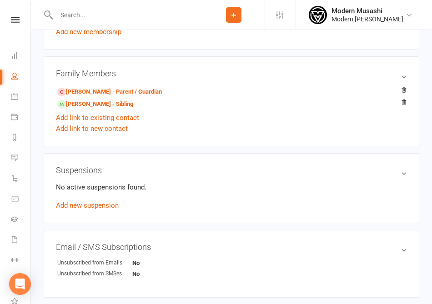
scroll to position [347, 0]
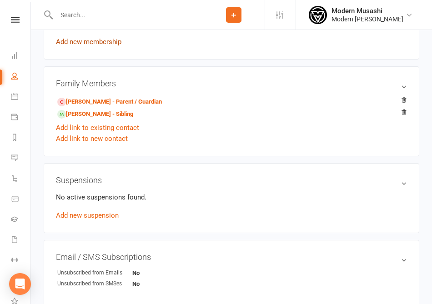
click at [96, 43] on link "Add new membership" at bounding box center [89, 42] width 66 height 8
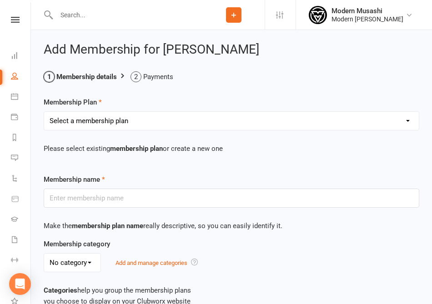
click at [101, 120] on select "Select a membership plan Create new Membership Plan Adults - Unlimited Kids Adu…" at bounding box center [231, 121] width 375 height 18
select select "6"
click at [44, 112] on select "Select a membership plan Create new Membership Plan Adults - Unlimited Kids Adu…" at bounding box center [231, 121] width 375 height 18
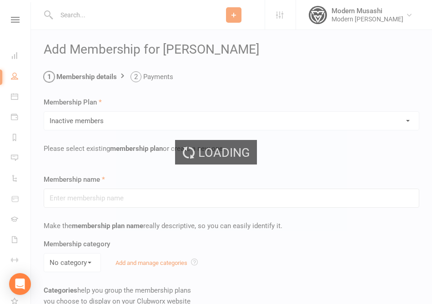
type input "Inactive members"
type input "0"
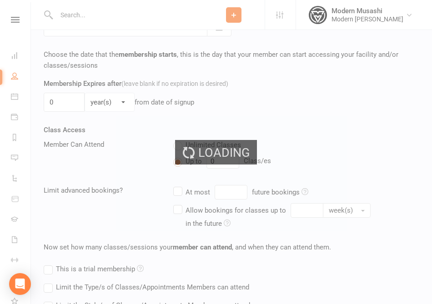
scroll to position [399, 0]
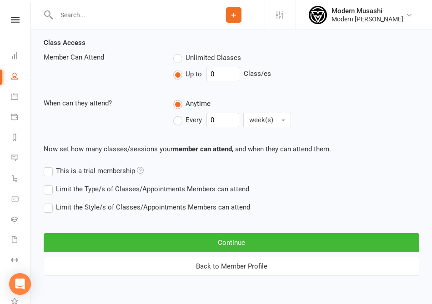
click at [98, 232] on footer "Continue Back to Member Profile" at bounding box center [232, 254] width 376 height 47
click at [114, 242] on button "Continue" at bounding box center [232, 242] width 376 height 19
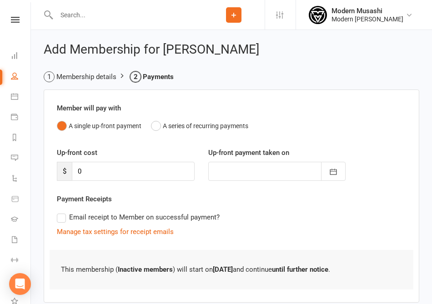
scroll to position [53, 0]
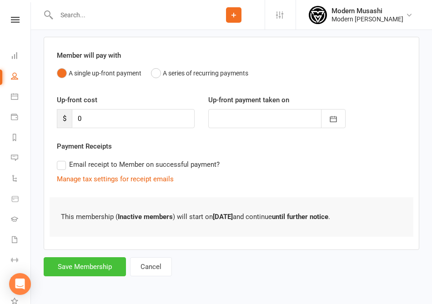
click at [93, 260] on button "Save Membership" at bounding box center [85, 266] width 82 height 19
